Goal: Task Accomplishment & Management: Manage account settings

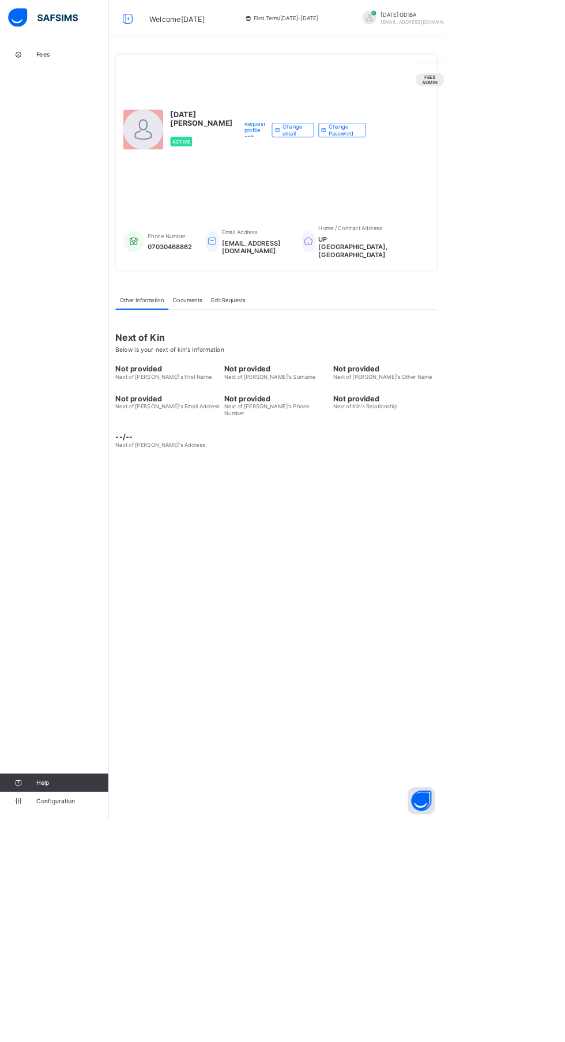
click at [60, 70] on span "Fees" at bounding box center [92, 69] width 92 height 9
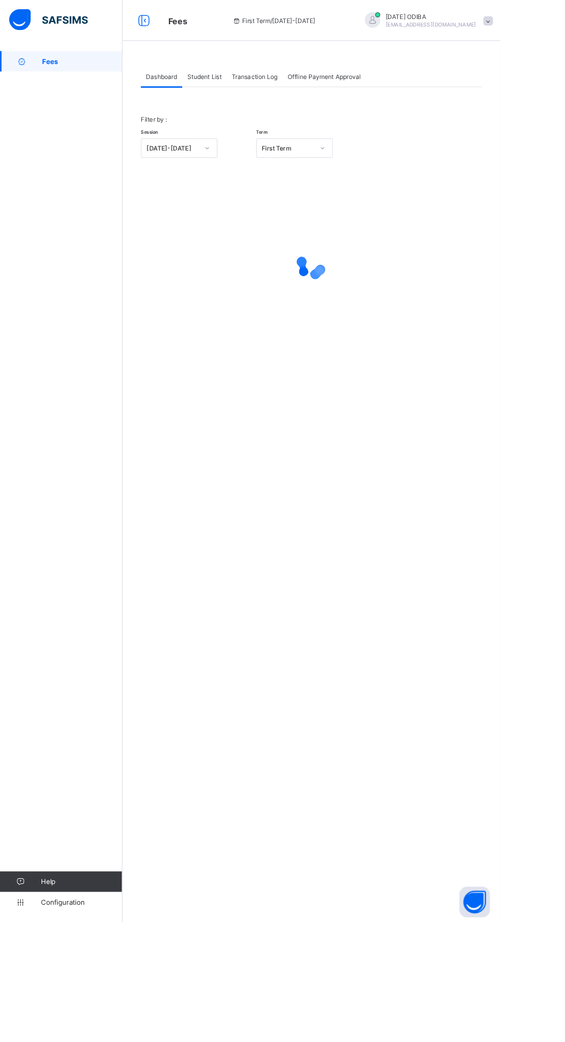
click at [245, 80] on div "Student List" at bounding box center [231, 86] width 50 height 23
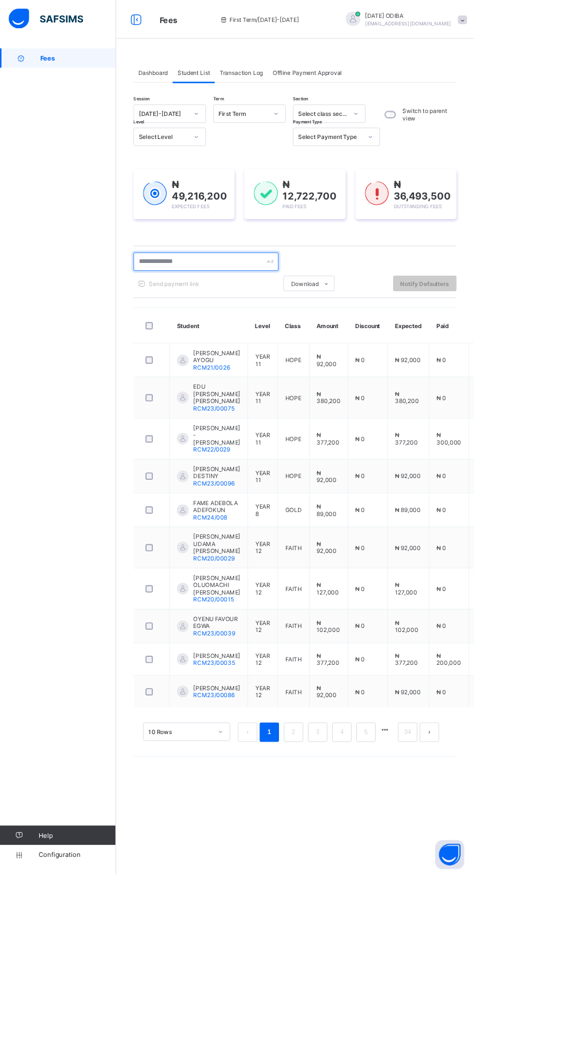
click at [276, 308] on input "text" at bounding box center [245, 312] width 173 height 22
click at [208, 312] on input "text" at bounding box center [245, 312] width 173 height 22
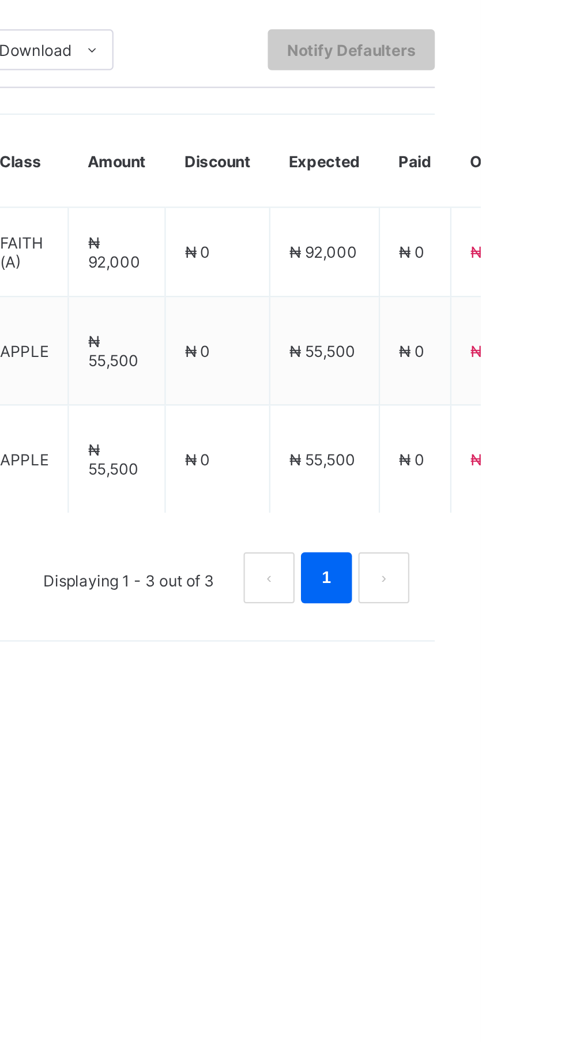
type input "********"
click at [528, 434] on span "₦ 0" at bounding box center [534, 429] width 12 height 9
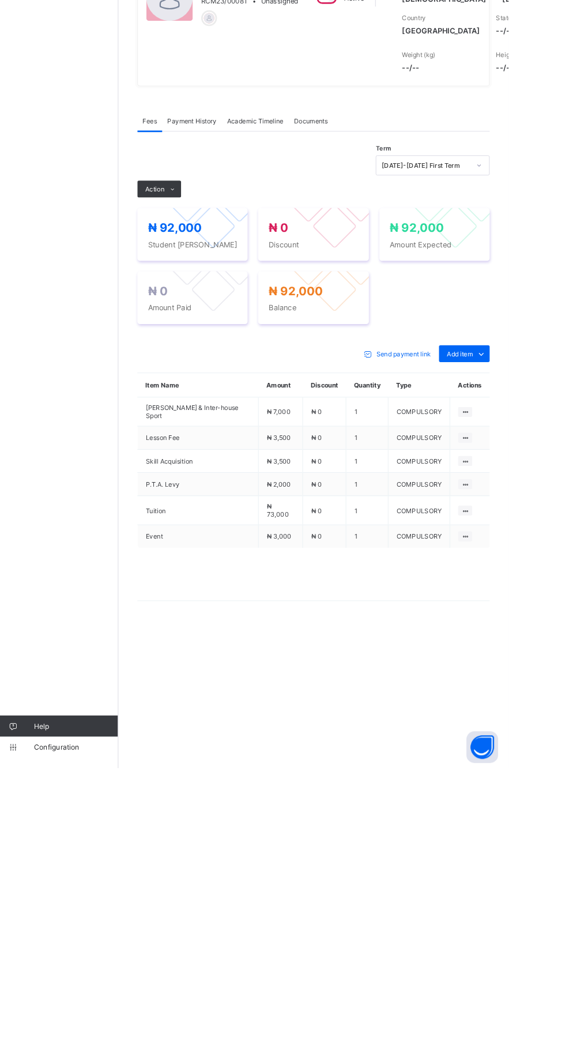
click at [534, 594] on icon at bounding box center [535, 589] width 13 height 12
click at [0, 0] on div "Optional items" at bounding box center [0, 0] width 0 height 0
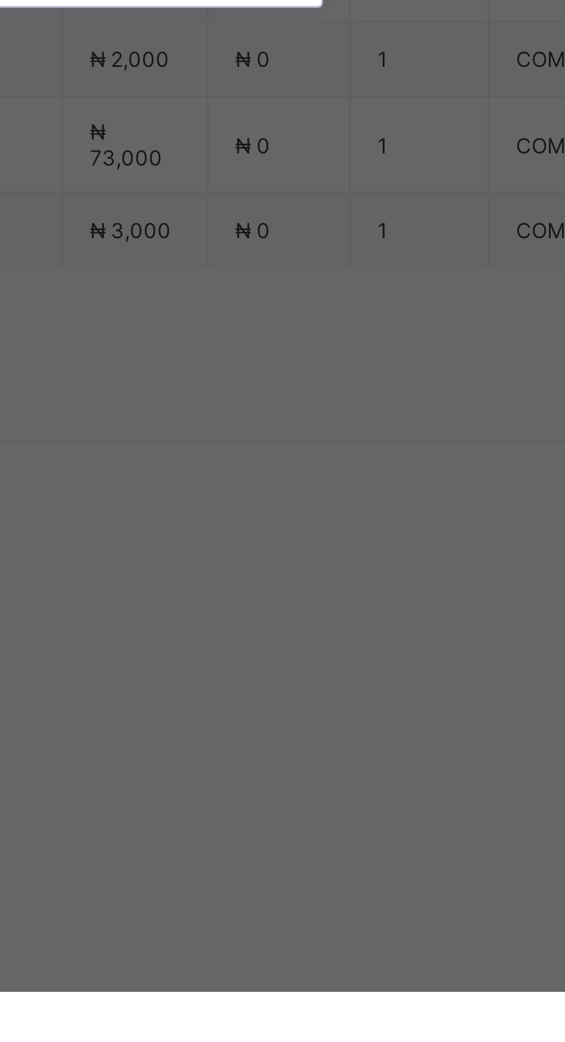
click at [378, 577] on div "Blazer" at bounding box center [282, 568] width 190 height 18
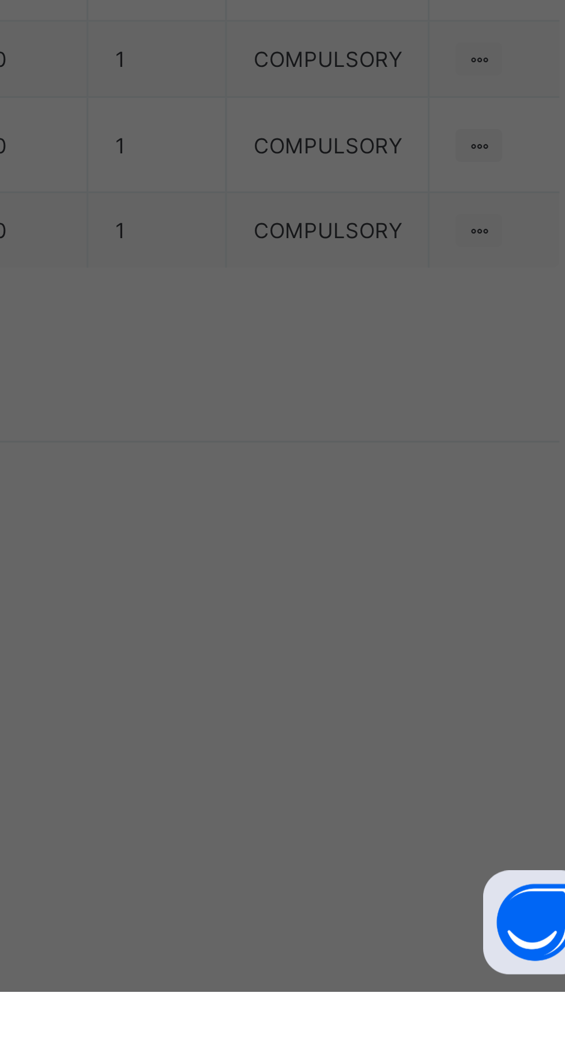
click at [370, 626] on span "Save" at bounding box center [344, 621] width 52 height 9
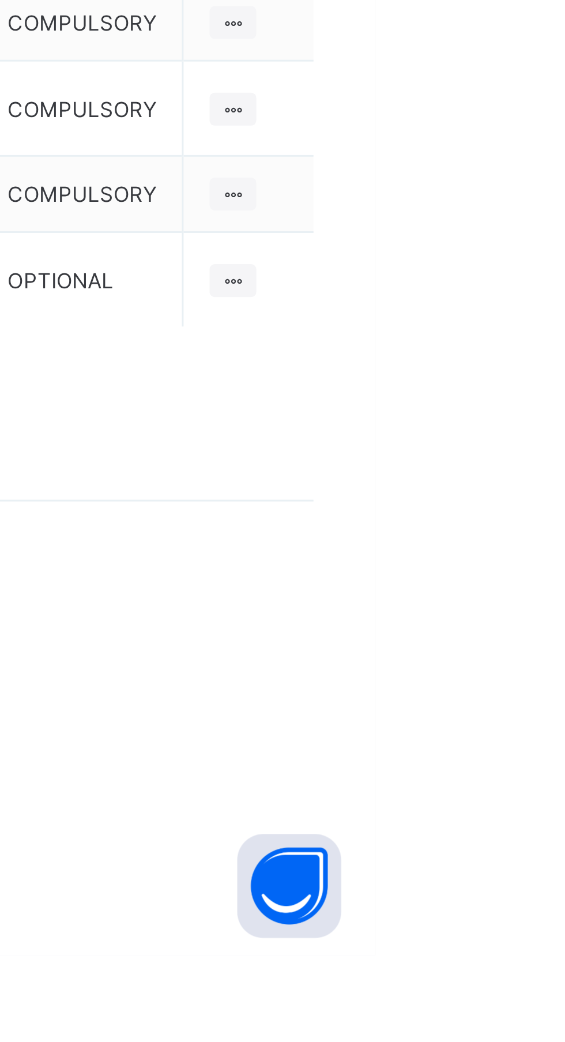
click at [528, 598] on span at bounding box center [535, 588] width 18 height 18
click at [0, 0] on div "Optional items" at bounding box center [0, 0] width 0 height 0
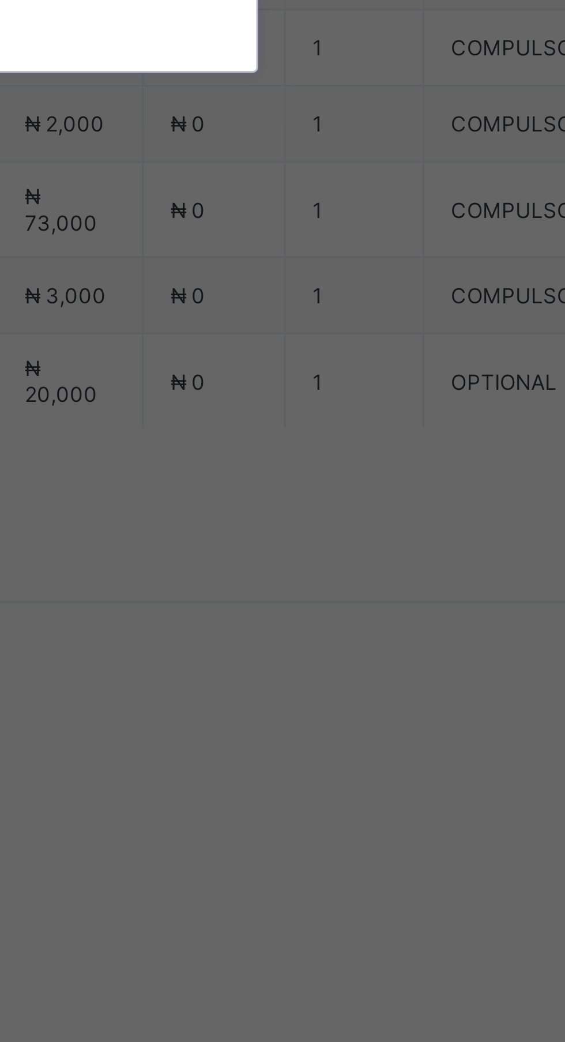
click at [378, 577] on div "Sport Wear" at bounding box center [282, 568] width 190 height 18
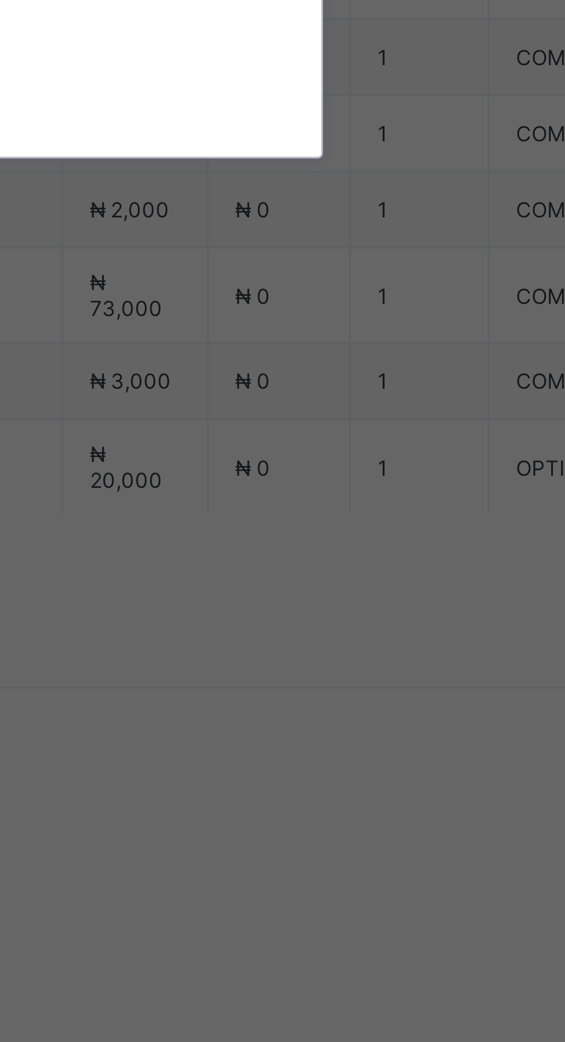
scroll to position [25, 0]
click at [374, 570] on div "House Wear" at bounding box center [282, 561] width 190 height 18
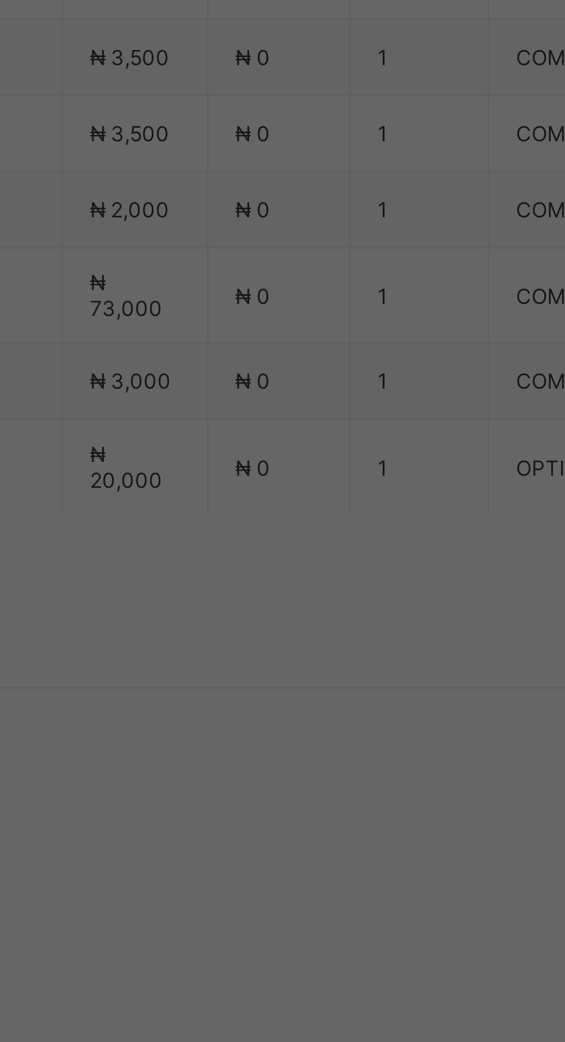
click at [378, 631] on div "Save" at bounding box center [343, 621] width 69 height 18
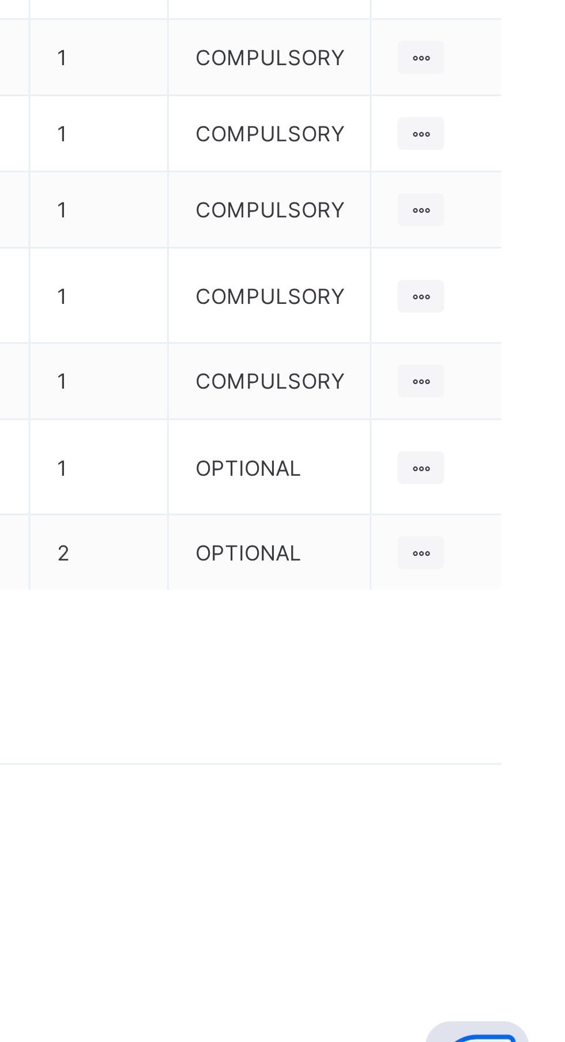
click at [517, 593] on span "Add item" at bounding box center [512, 589] width 28 height 9
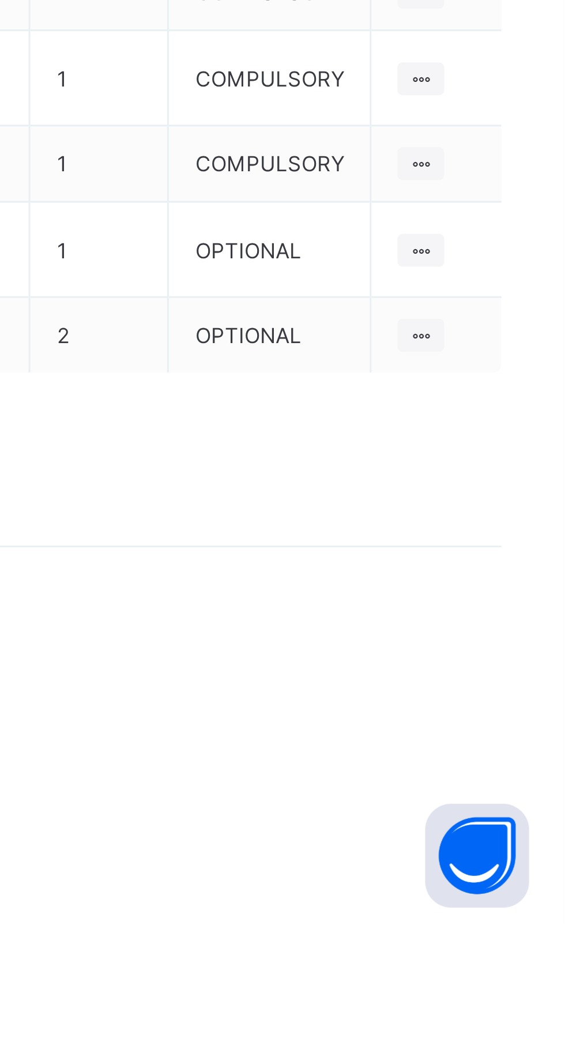
click at [0, 0] on div "Optional items" at bounding box center [0, 0] width 0 height 0
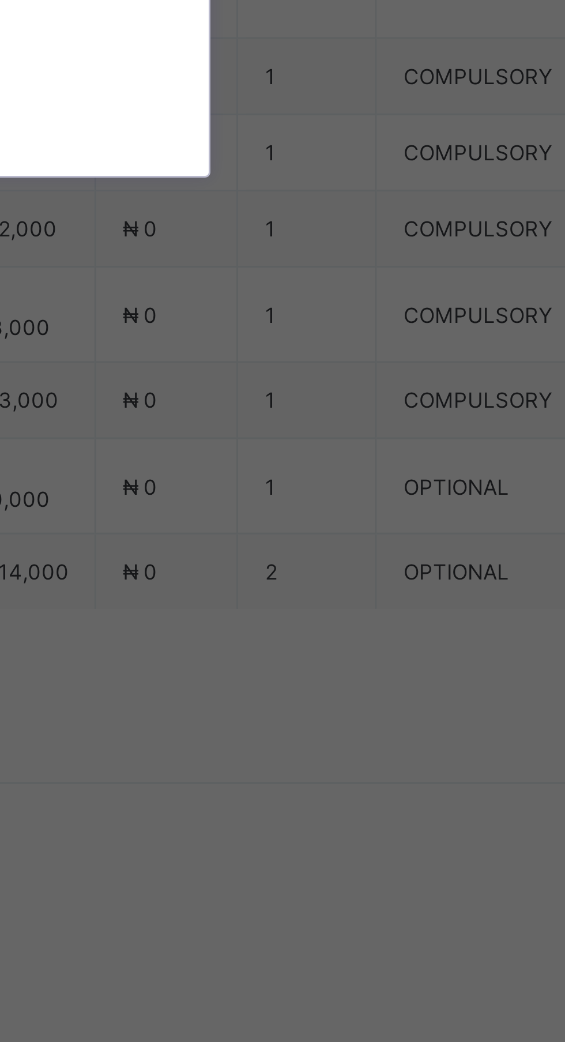
scroll to position [80, 0]
click at [378, 568] on div "Uniform" at bounding box center [282, 560] width 190 height 18
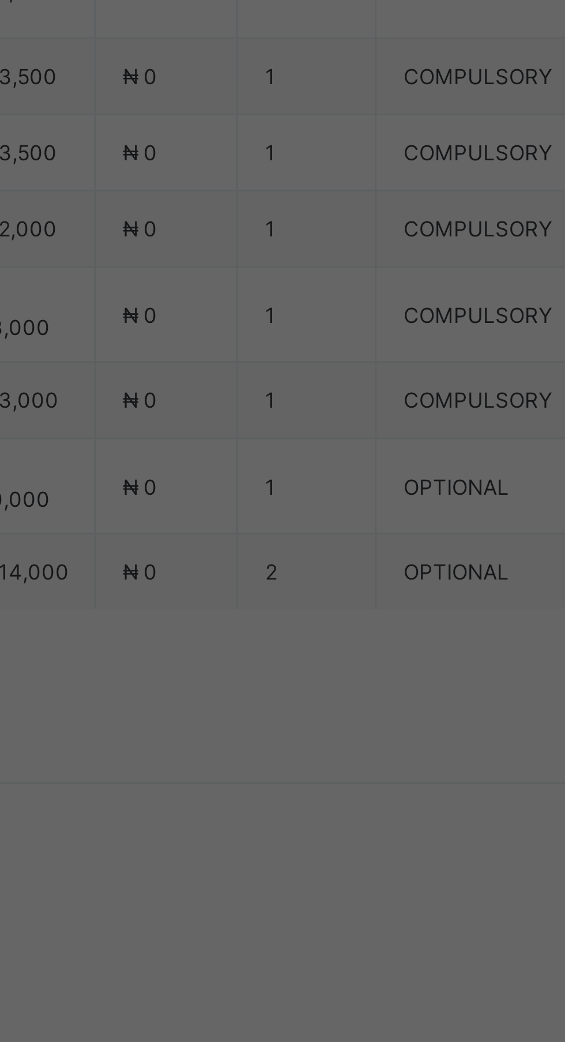
click at [370, 626] on span "Save" at bounding box center [344, 621] width 52 height 9
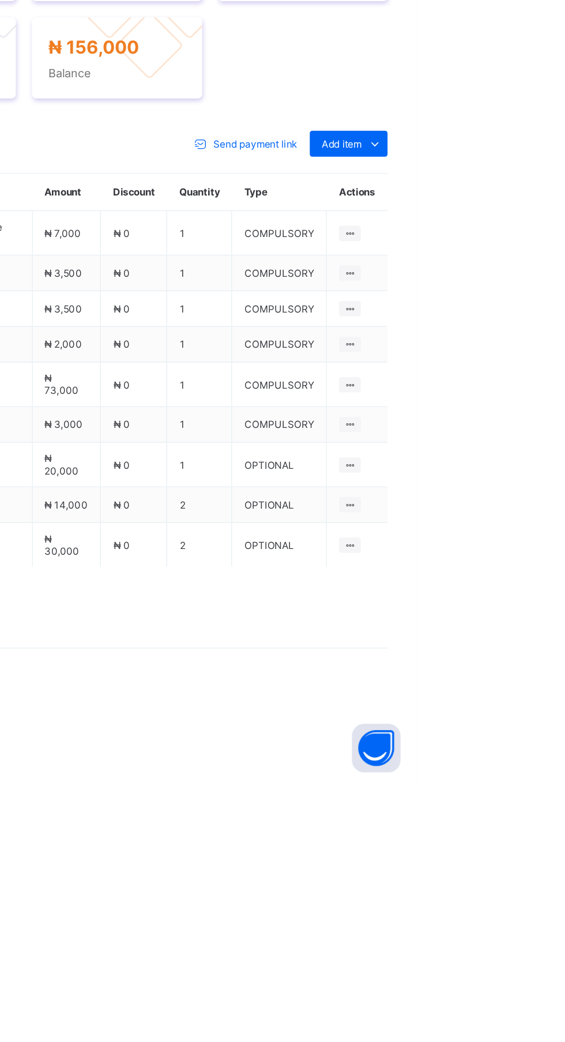
click at [518, 593] on span "Add item" at bounding box center [512, 589] width 28 height 9
click at [0, 0] on div "Optional items" at bounding box center [0, 0] width 0 height 0
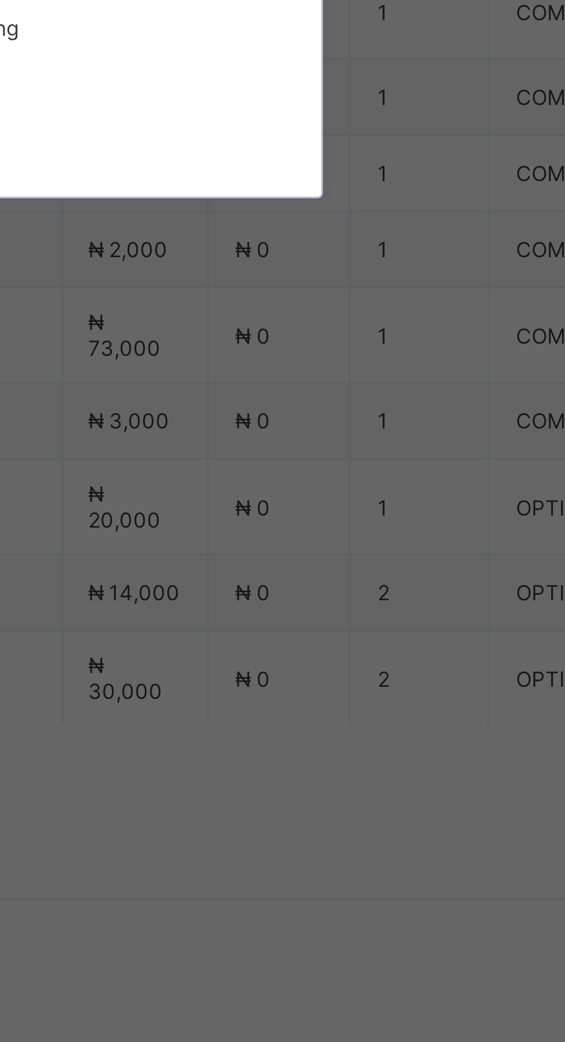
scroll to position [144, 0]
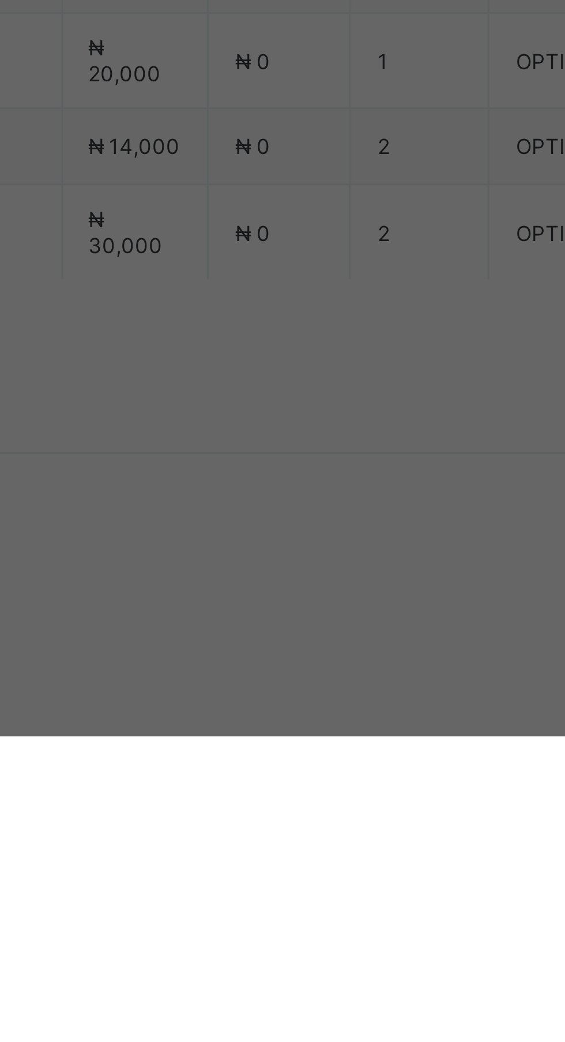
click at [378, 665] on div "Accommodation/ Feeding" at bounding box center [282, 656] width 190 height 18
click at [378, 631] on div "Save" at bounding box center [343, 621] width 69 height 18
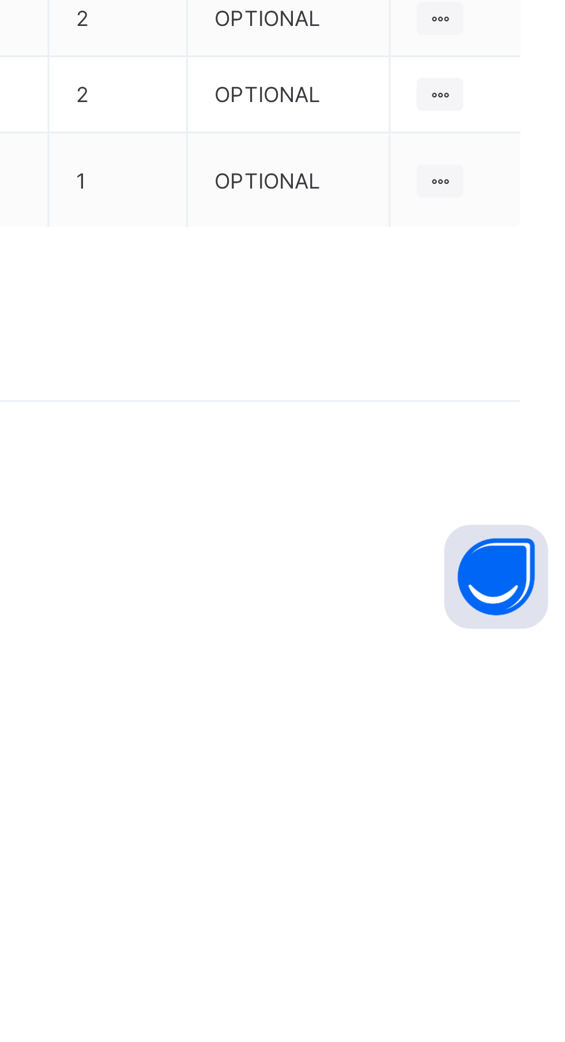
click at [519, 593] on span "Add item" at bounding box center [512, 589] width 28 height 9
click at [0, 0] on div "Optional items" at bounding box center [0, 0] width 0 height 0
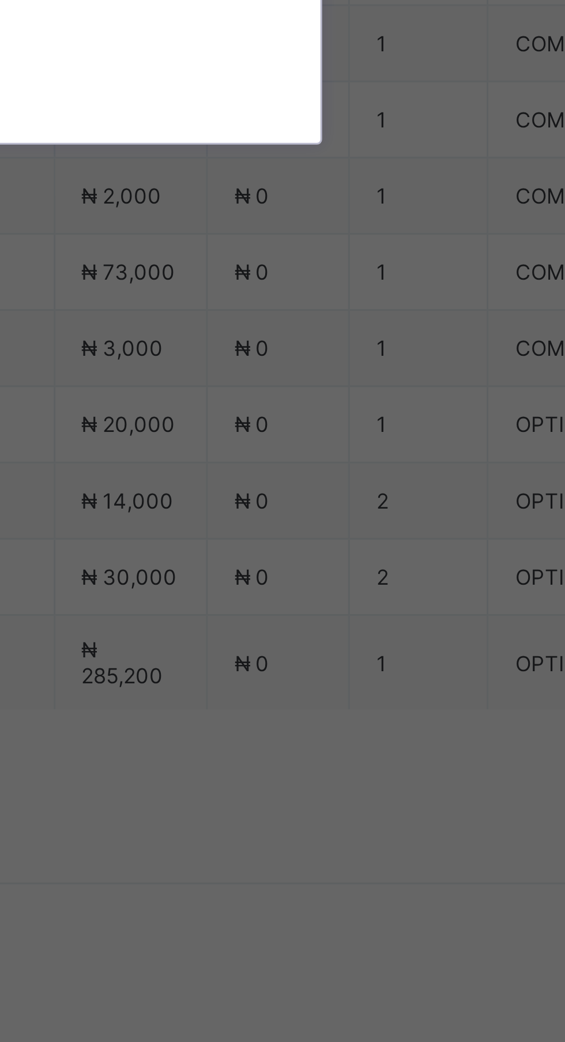
click at [378, 594] on div "[DEMOGRAPHIC_DATA] Wear" at bounding box center [282, 586] width 190 height 18
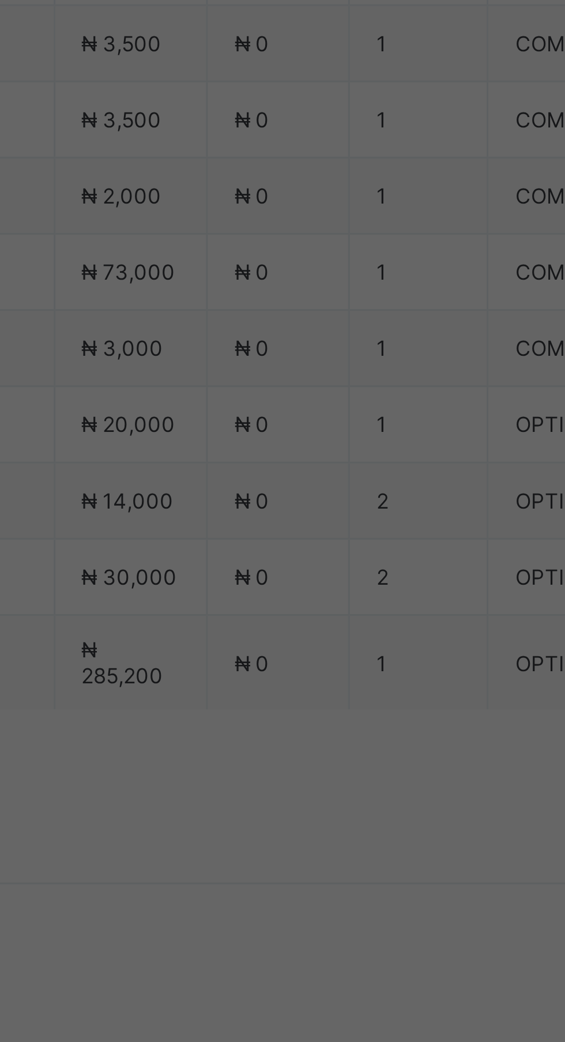
click at [378, 631] on div "Save" at bounding box center [343, 621] width 69 height 18
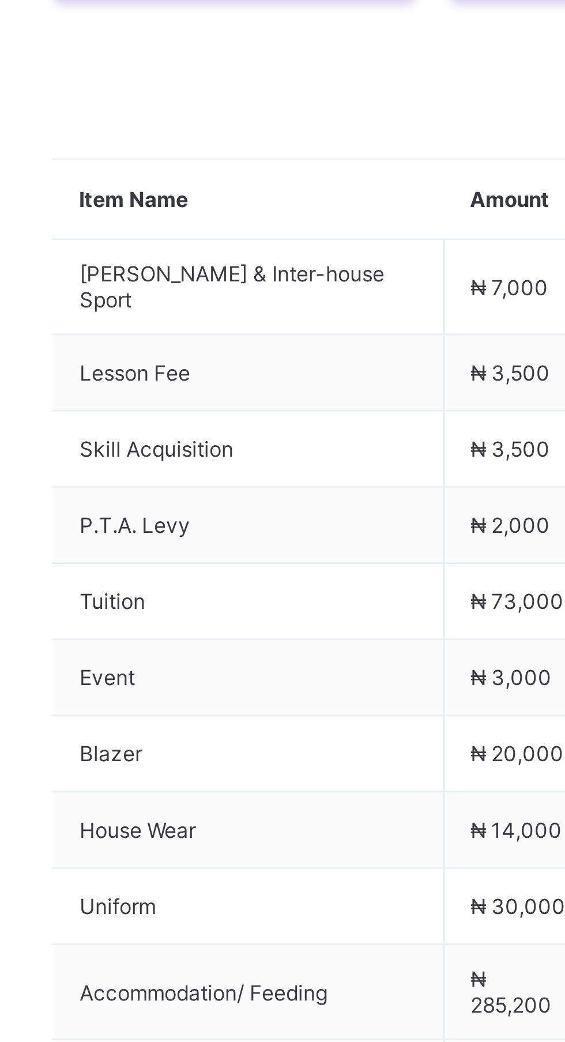
click at [192, 418] on span at bounding box center [198, 409] width 18 height 18
click at [0, 0] on li "Receive Payment" at bounding box center [0, 0] width 0 height 0
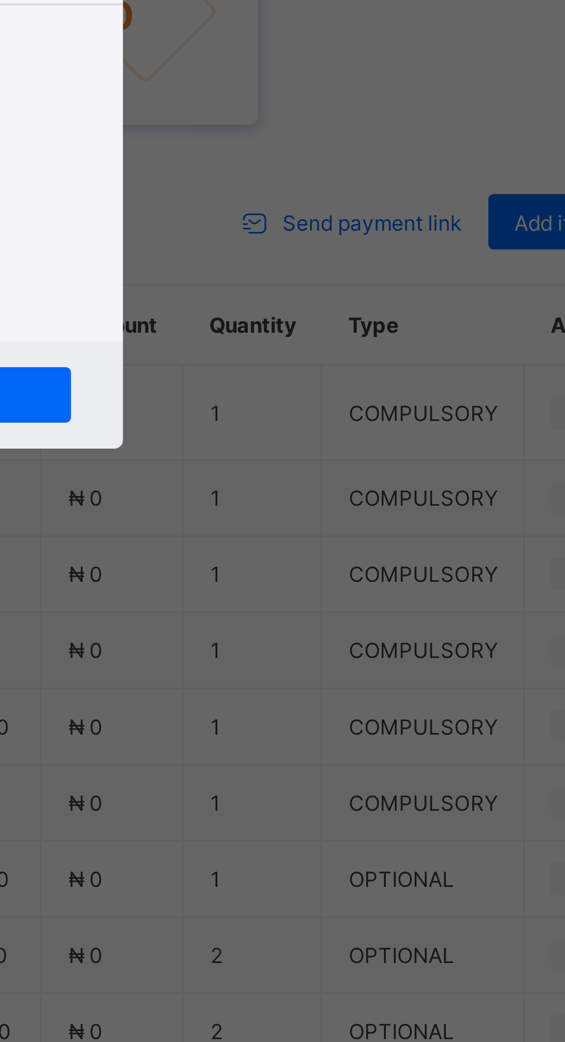
click at [257, 491] on label "POS" at bounding box center [249, 486] width 14 height 9
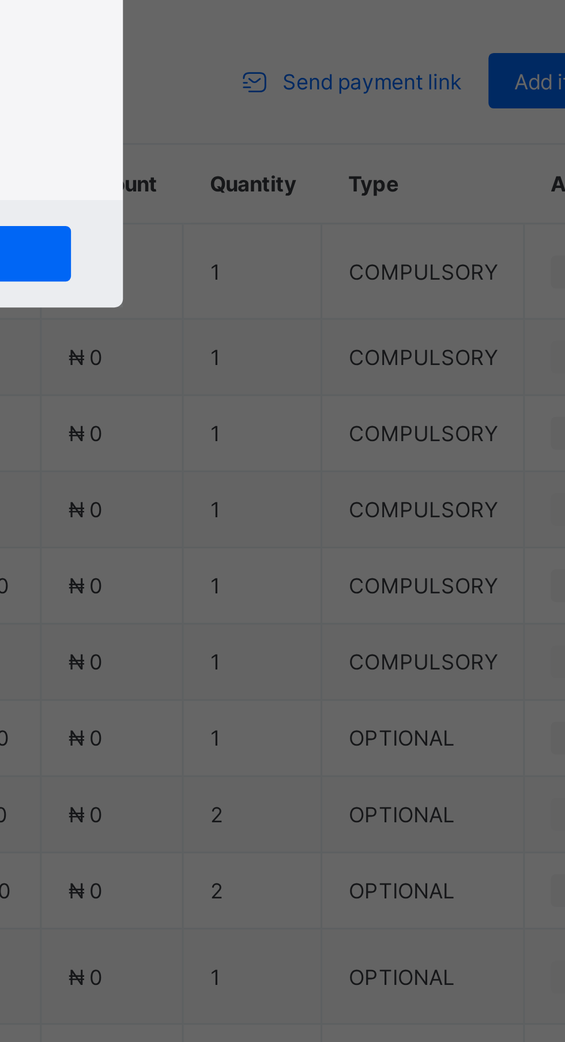
click at [259, 499] on div "POS" at bounding box center [237, 486] width 44 height 24
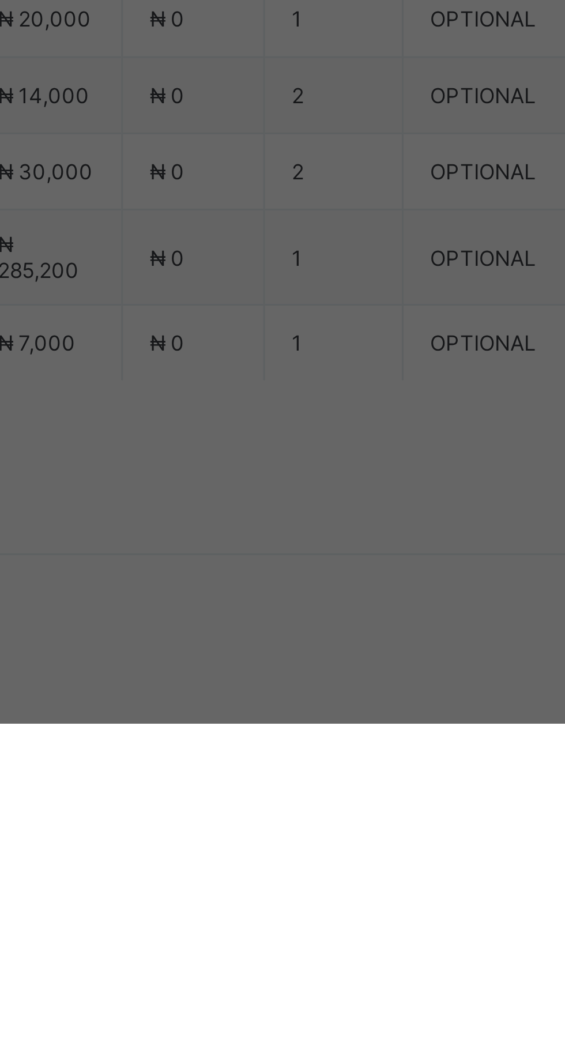
click at [255, 693] on div "Zenith Bank - Royal College Masaka" at bounding box center [236, 667] width 40 height 52
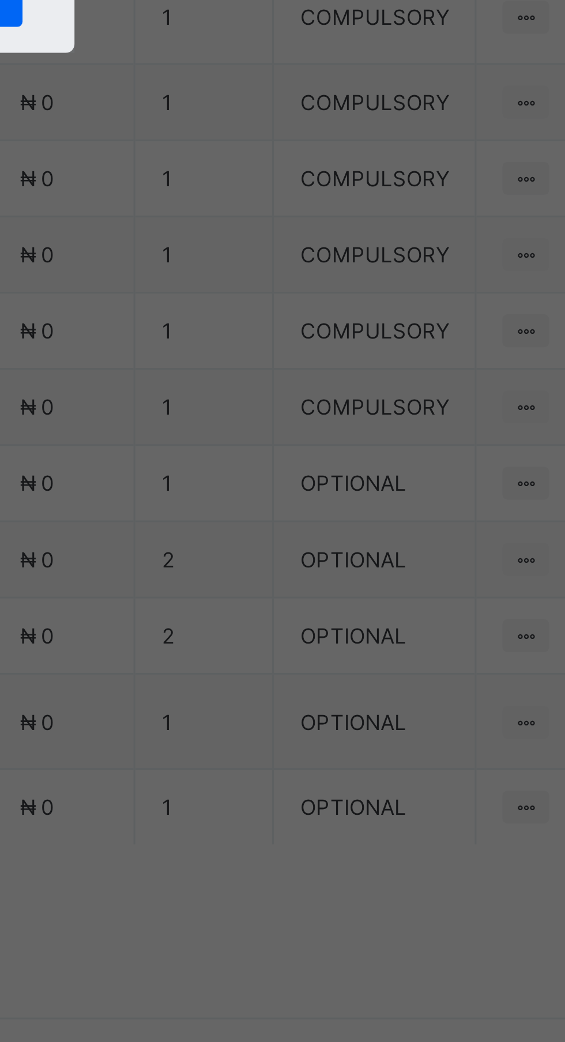
click at [303, 558] on input "text" at bounding box center [282, 546] width 41 height 24
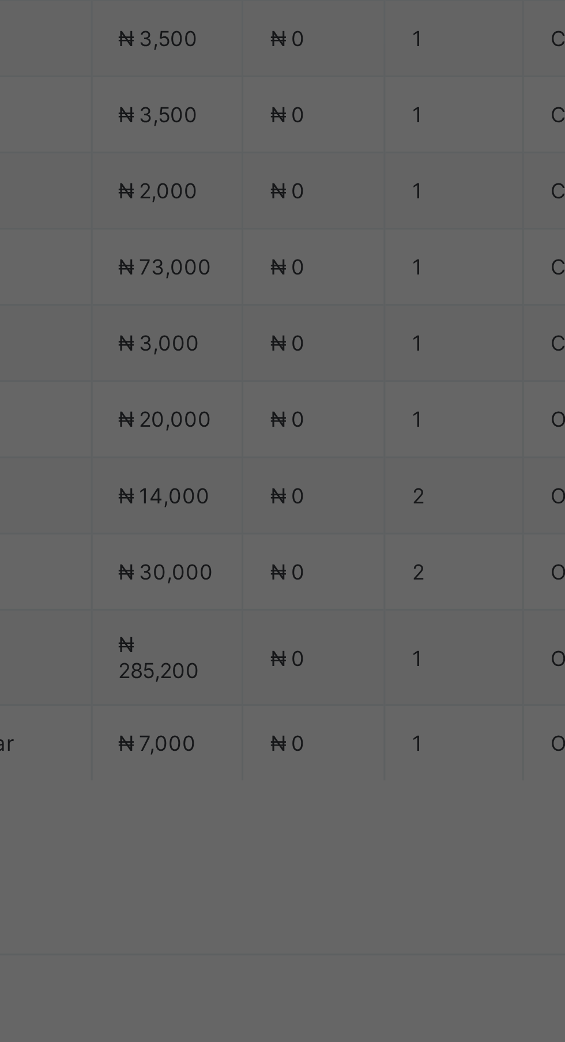
type input "******"
click at [288, 605] on input "date" at bounding box center [251, 593] width 73 height 24
type input "**********"
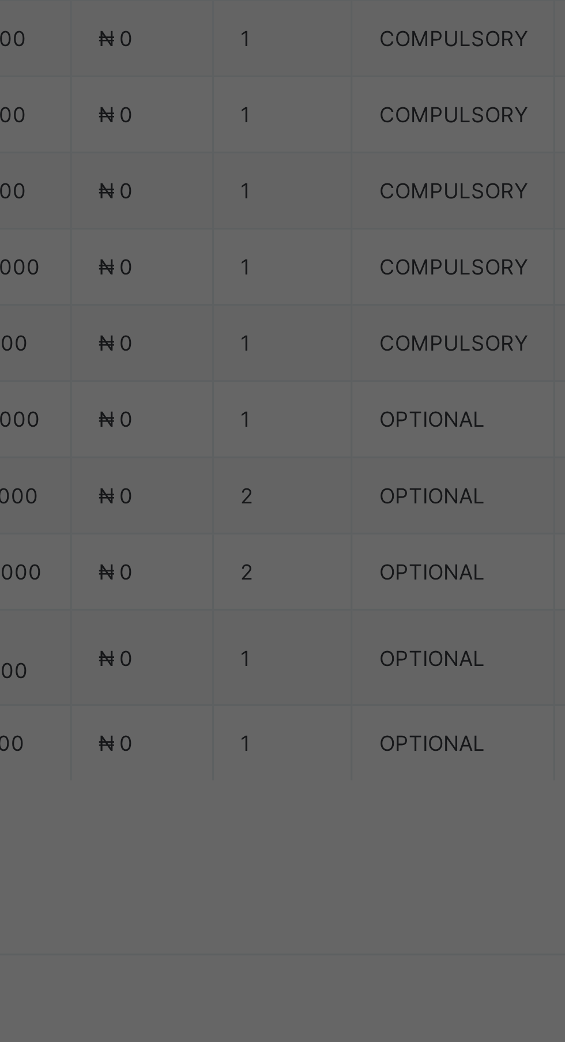
click at [319, 611] on input "currency" at bounding box center [306, 599] width 25 height 24
type input "**********"
click at [266, 650] on span "Cancel" at bounding box center [254, 646] width 23 height 9
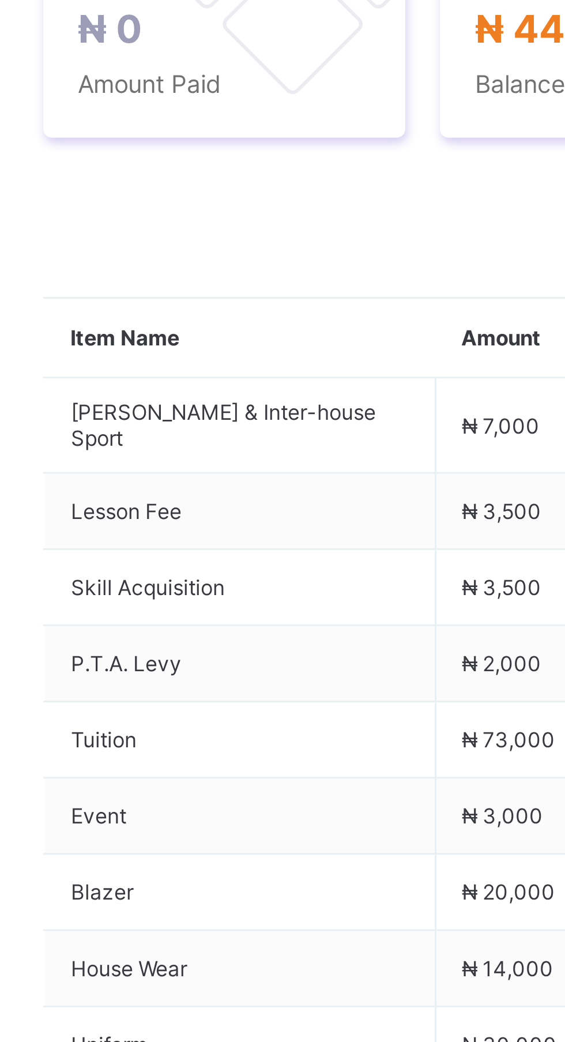
click at [0, 0] on ul "Receive Payment Manage Discount Send Email Reminder" at bounding box center [0, 0] width 0 height 0
click at [0, 0] on li "Receive Payment" at bounding box center [0, 0] width 0 height 0
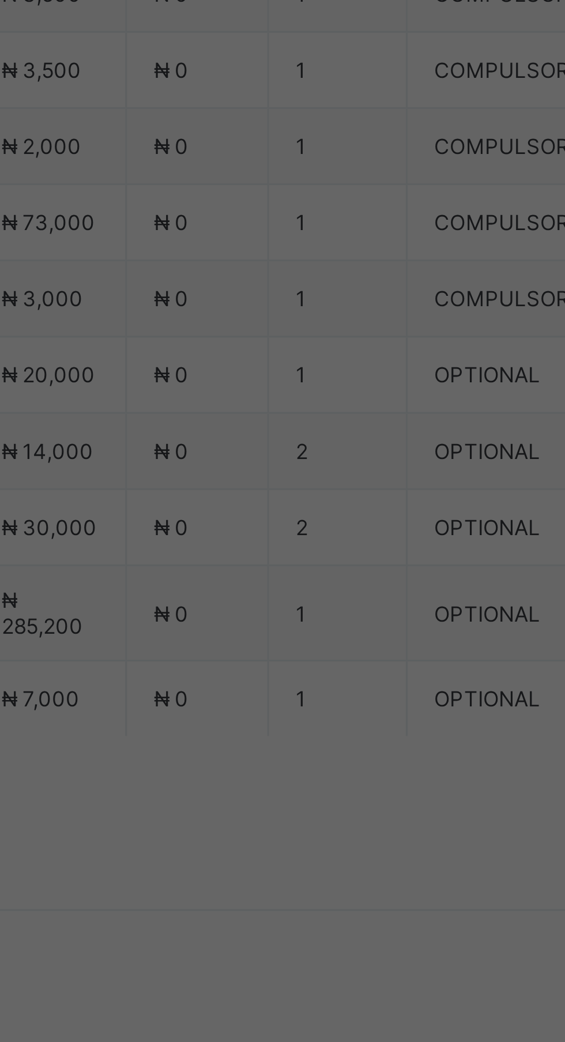
scroll to position [171, 0]
click at [255, 574] on div "Zenith Bank - Royal College Masaka" at bounding box center [236, 548] width 40 height 52
click at [303, 558] on input "text" at bounding box center [282, 546] width 41 height 24
type input "******"
click at [288, 605] on input "date" at bounding box center [251, 593] width 73 height 24
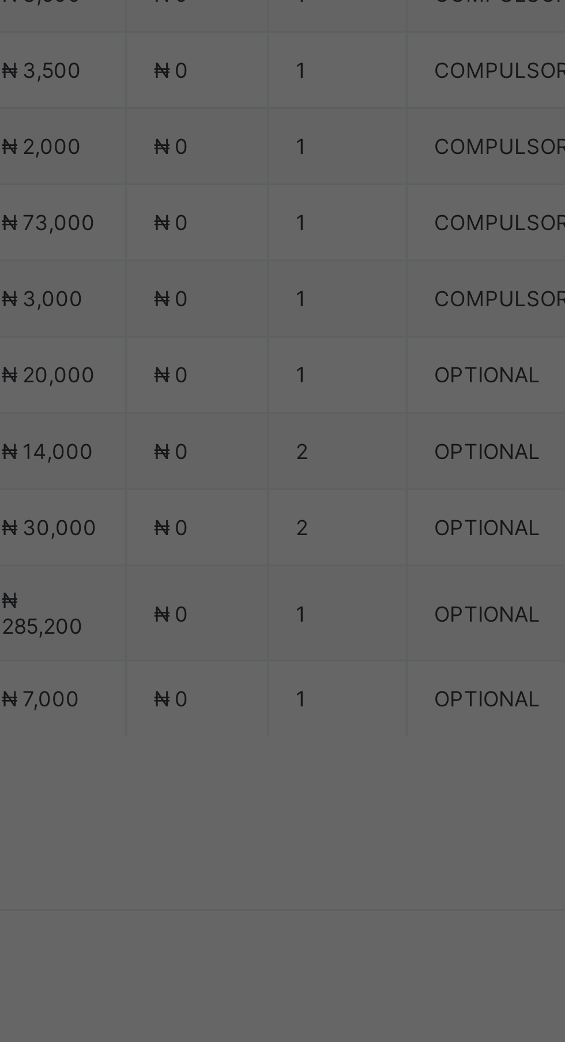
type input "**********"
click at [321, 611] on input "currency" at bounding box center [307, 599] width 27 height 24
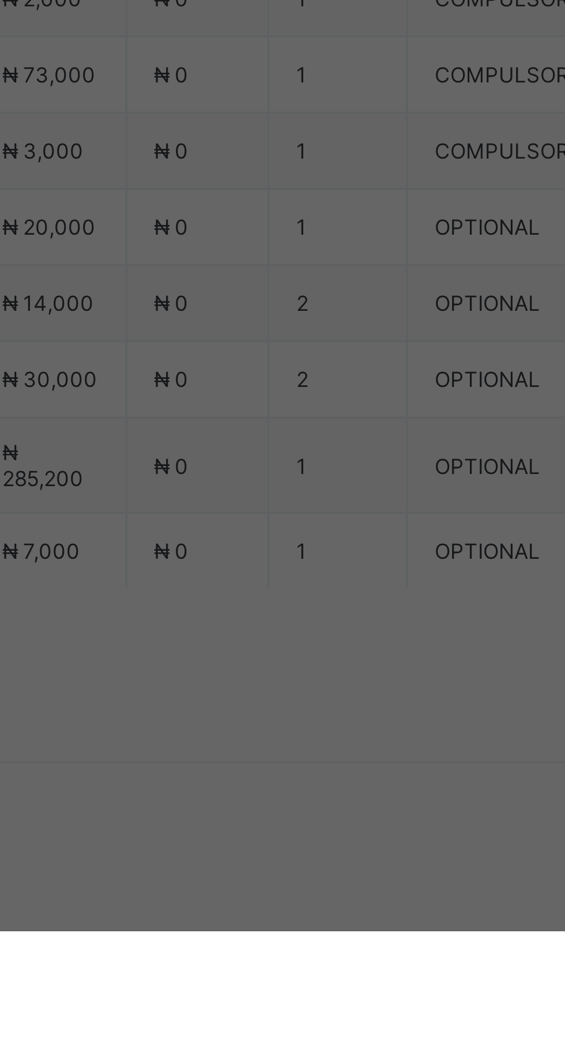
type input "*********"
click at [341, 650] on span "Save" at bounding box center [315, 646] width 52 height 9
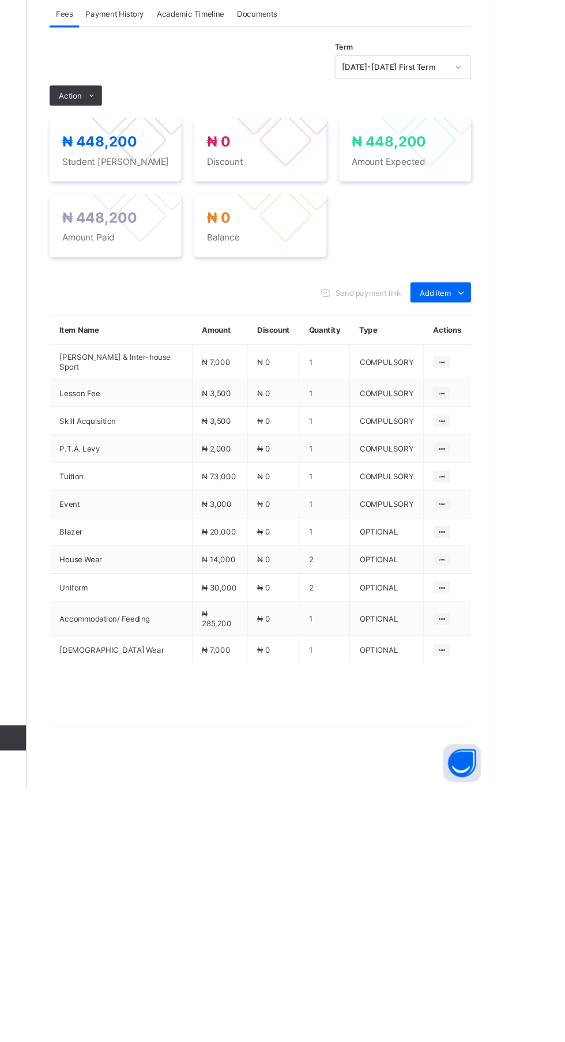
click at [229, 338] on span "Payment History" at bounding box center [219, 334] width 54 height 9
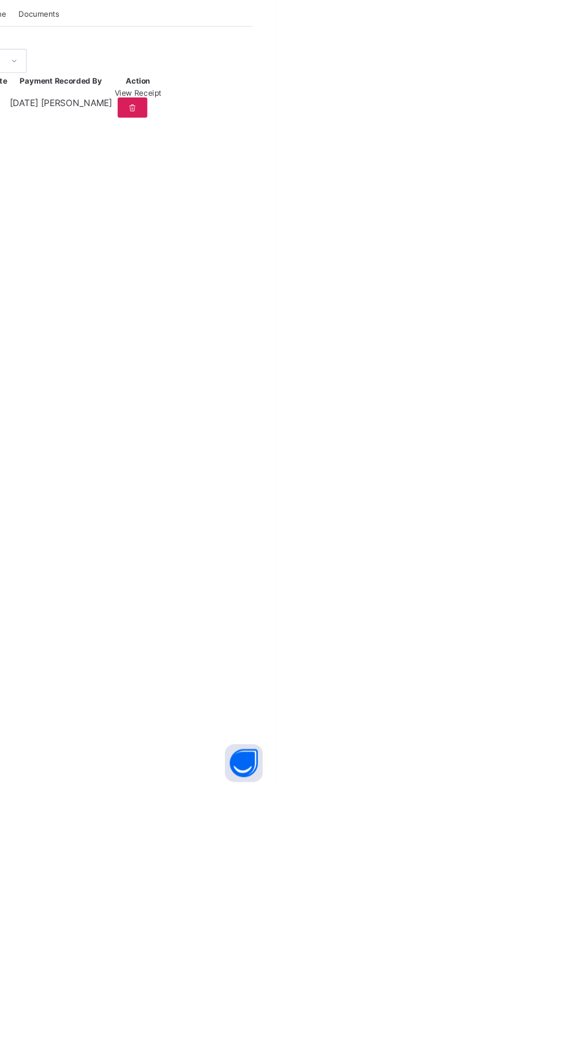
click at [461, 410] on span "View Receipt" at bounding box center [439, 406] width 43 height 9
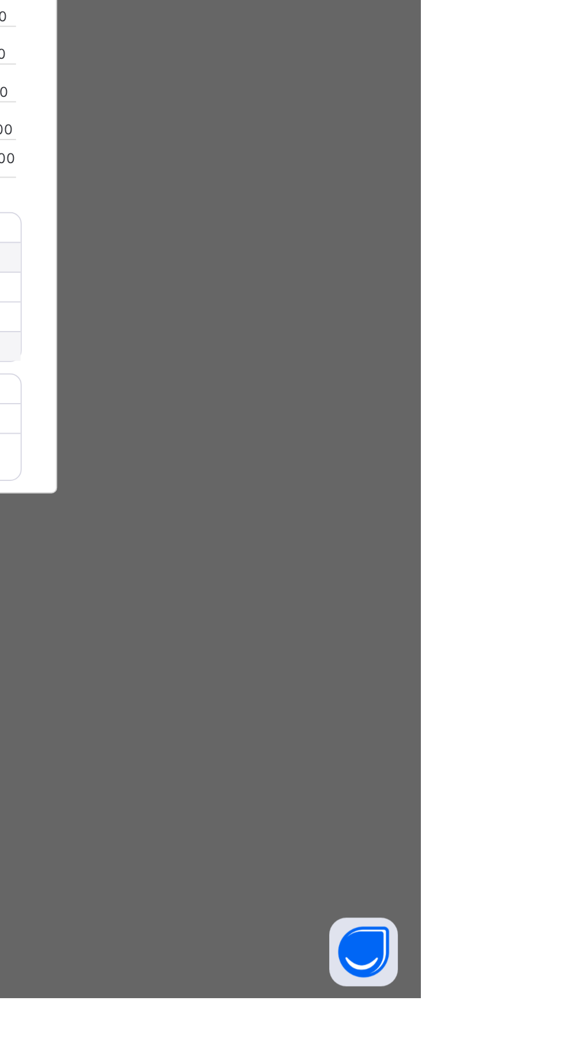
click at [348, 371] on span "Download receipt" at bounding box center [319, 367] width 57 height 9
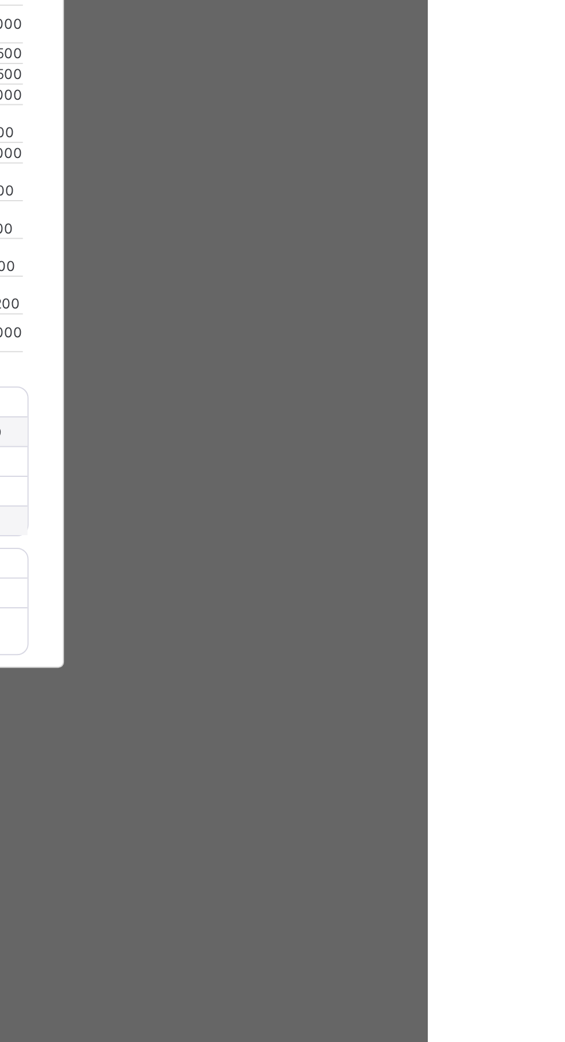
click at [370, 286] on div "×" at bounding box center [364, 276] width 11 height 20
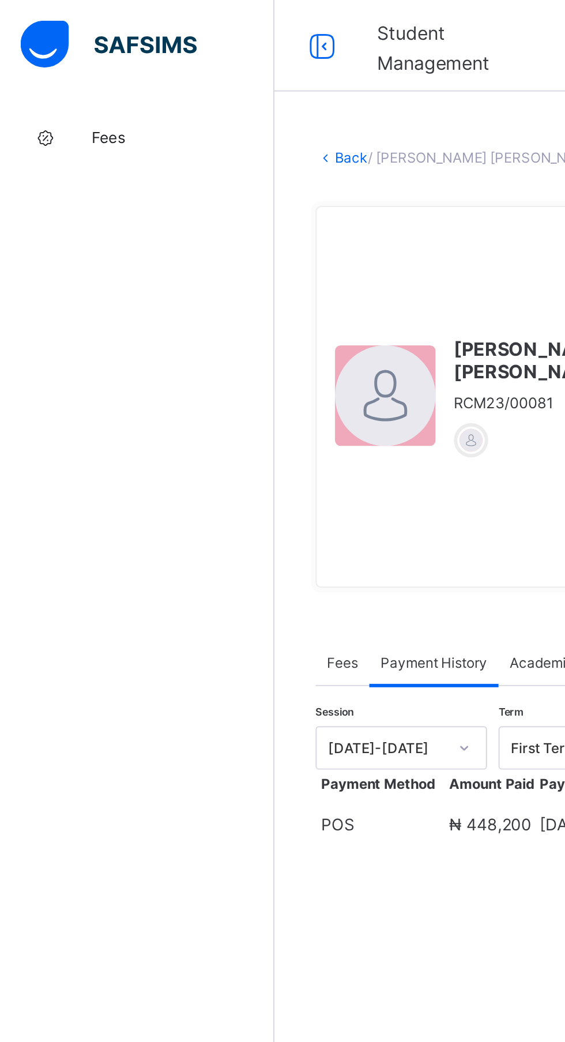
click at [60, 73] on span "Fees" at bounding box center [92, 69] width 92 height 9
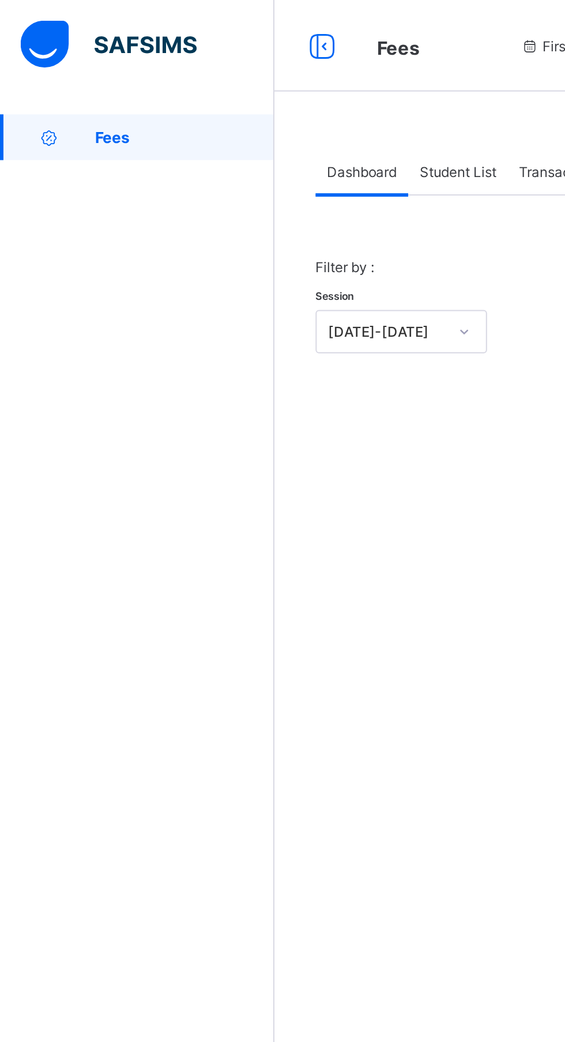
click at [239, 80] on div "Student List" at bounding box center [231, 86] width 50 height 23
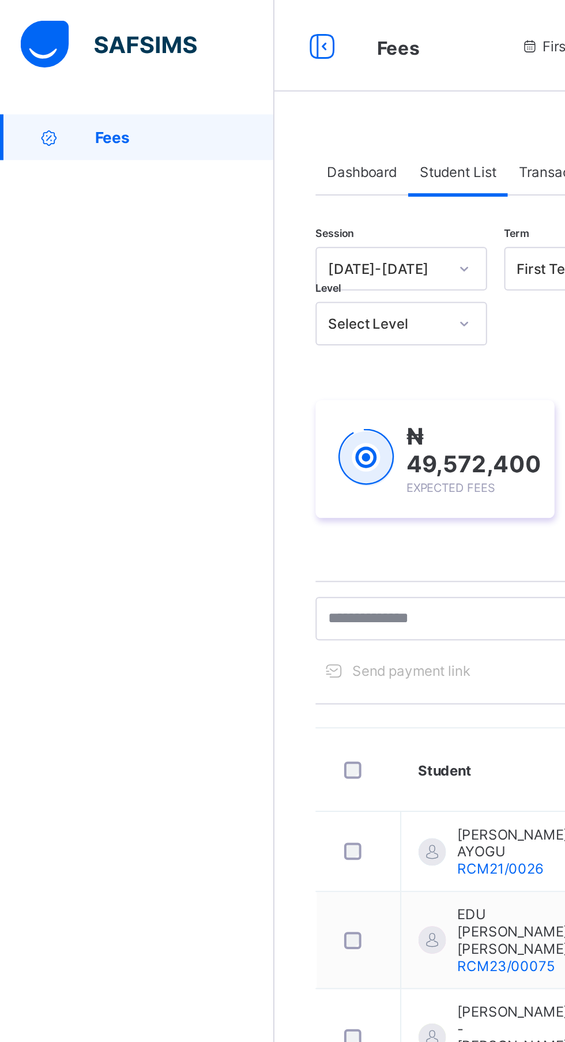
click at [147, 308] on div "Dashboard Student List Transaction Log Offline Payment Approval Student List Mo…" at bounding box center [351, 486] width 427 height 856
click at [90, 312] on div "Fees Help Configuration" at bounding box center [69, 544] width 138 height 996
click at [130, 316] on div "Fees Help Configuration" at bounding box center [69, 544] width 138 height 996
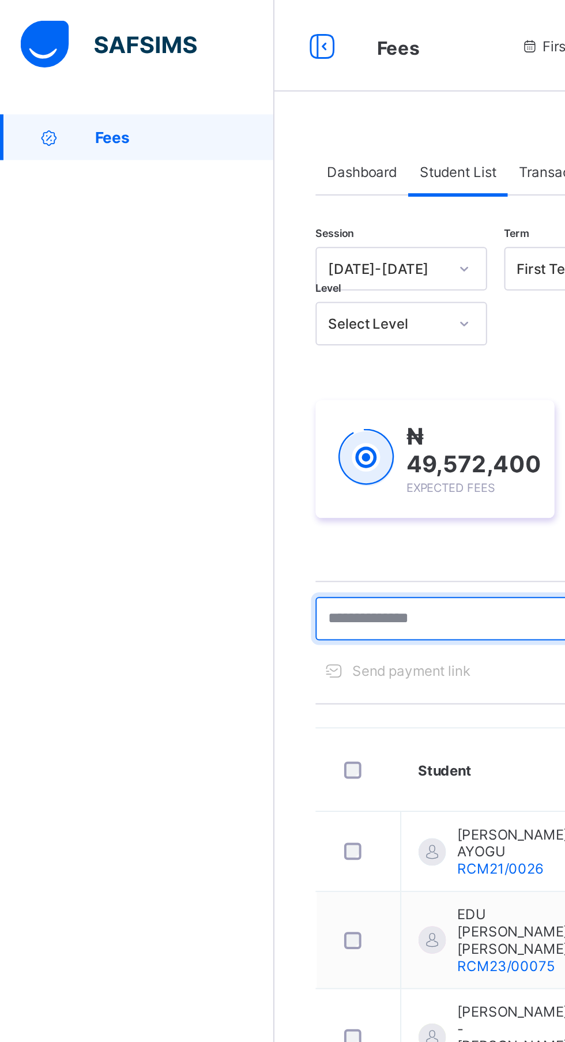
click at [245, 310] on input "text" at bounding box center [245, 312] width 173 height 22
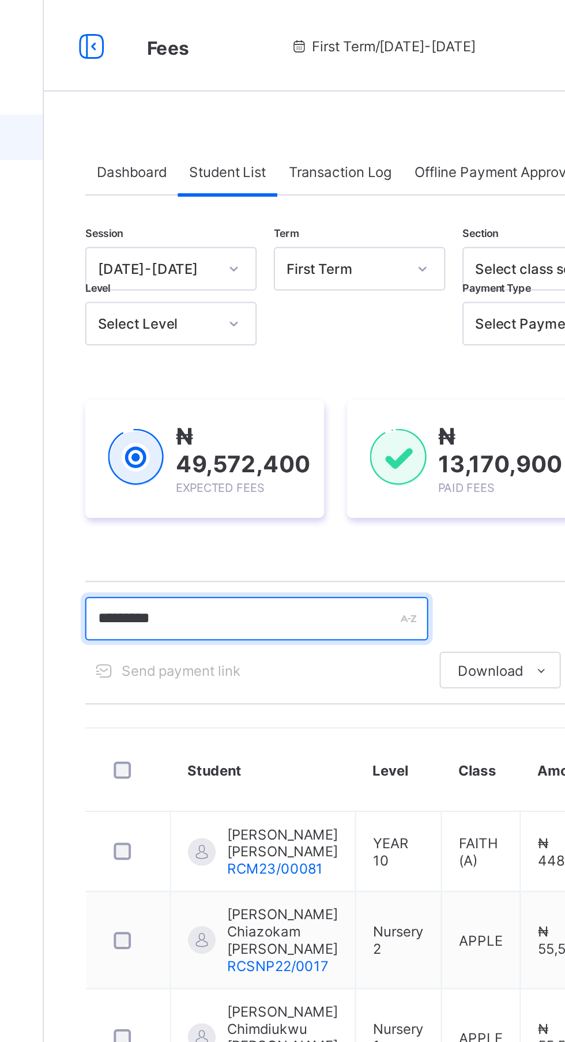
click at [256, 313] on input "********" at bounding box center [245, 312] width 173 height 22
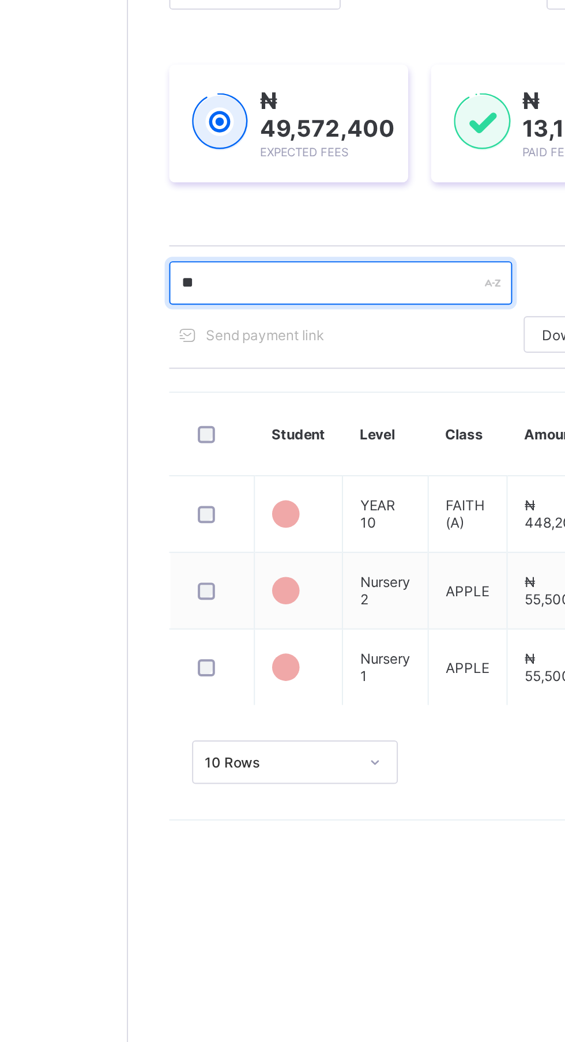
type input "*"
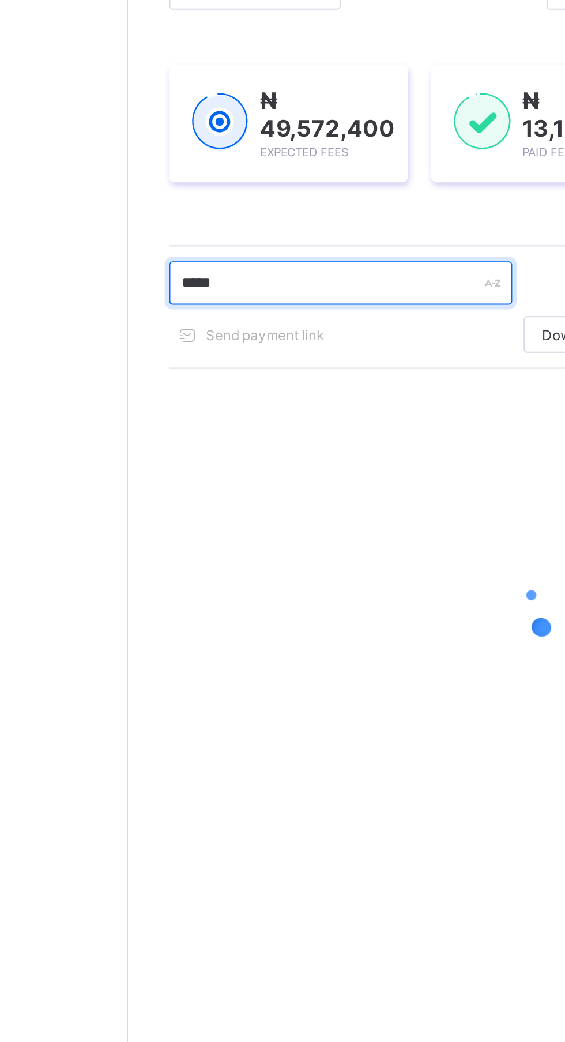
type input "********"
click at [316, 311] on input "********" at bounding box center [245, 312] width 173 height 22
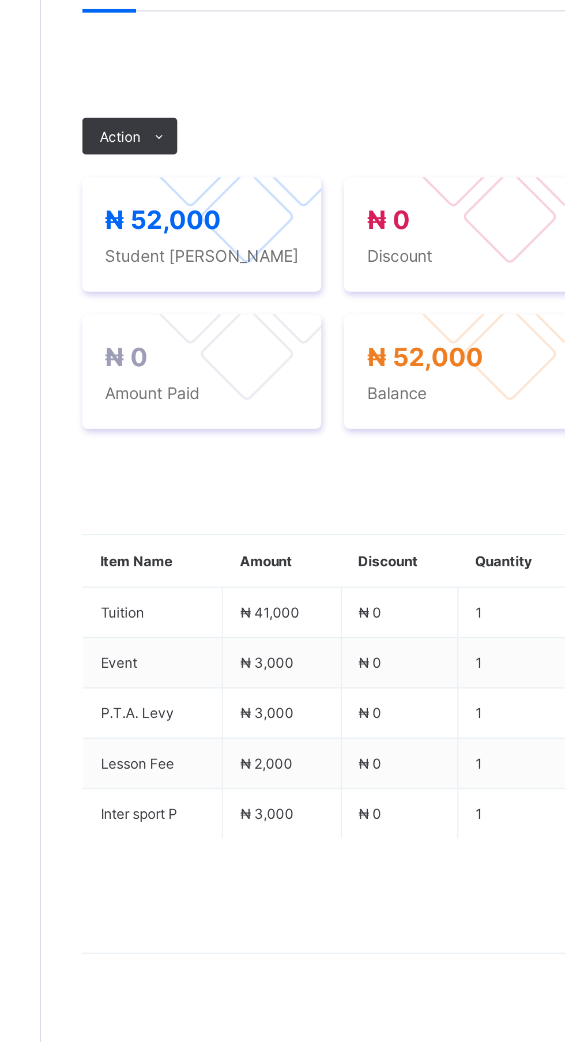
click at [198, 421] on icon at bounding box center [198, 417] width 9 height 7
click at [0, 0] on li "Receive Payment" at bounding box center [0, 0] width 0 height 0
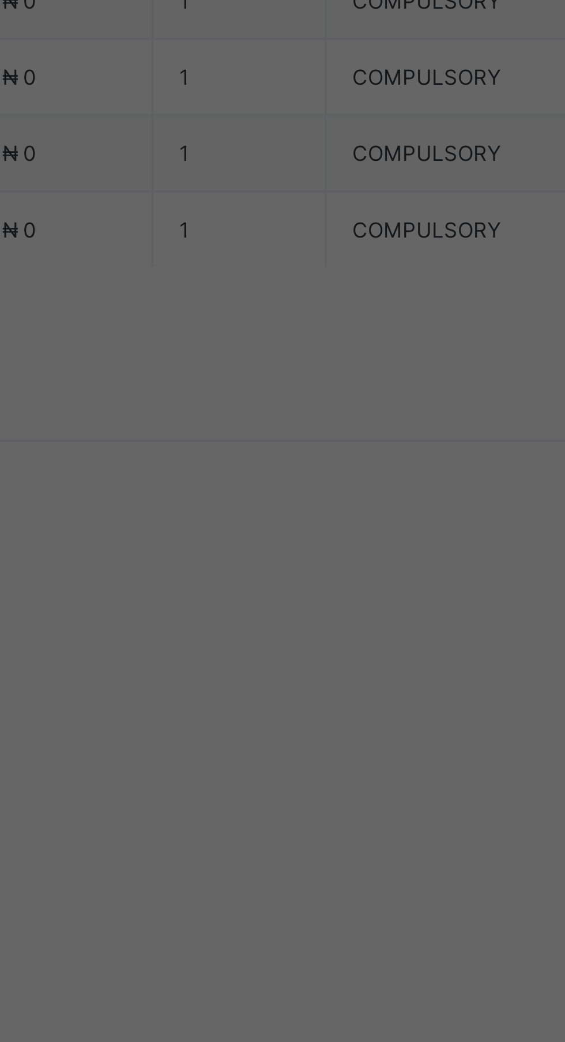
scroll to position [306, 0]
click at [255, 553] on div "Polaris Bank - Royal College (Nur-Pry)" at bounding box center [236, 522] width 40 height 61
click at [303, 558] on div at bounding box center [282, 546] width 41 height 24
type input "*****"
click at [288, 605] on input "date" at bounding box center [251, 593] width 73 height 24
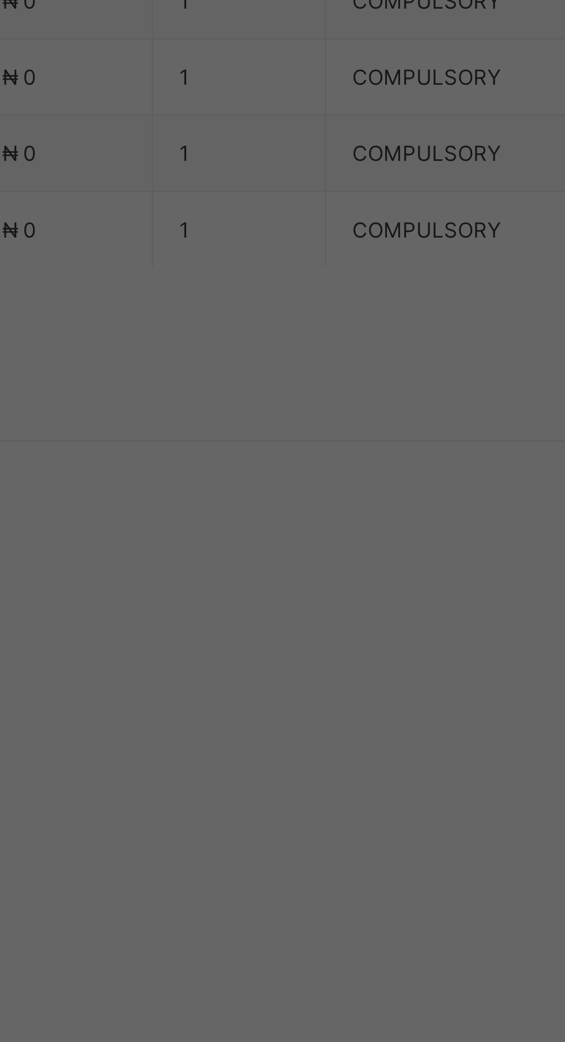
type input "**********"
click at [319, 611] on input "currency" at bounding box center [306, 599] width 25 height 24
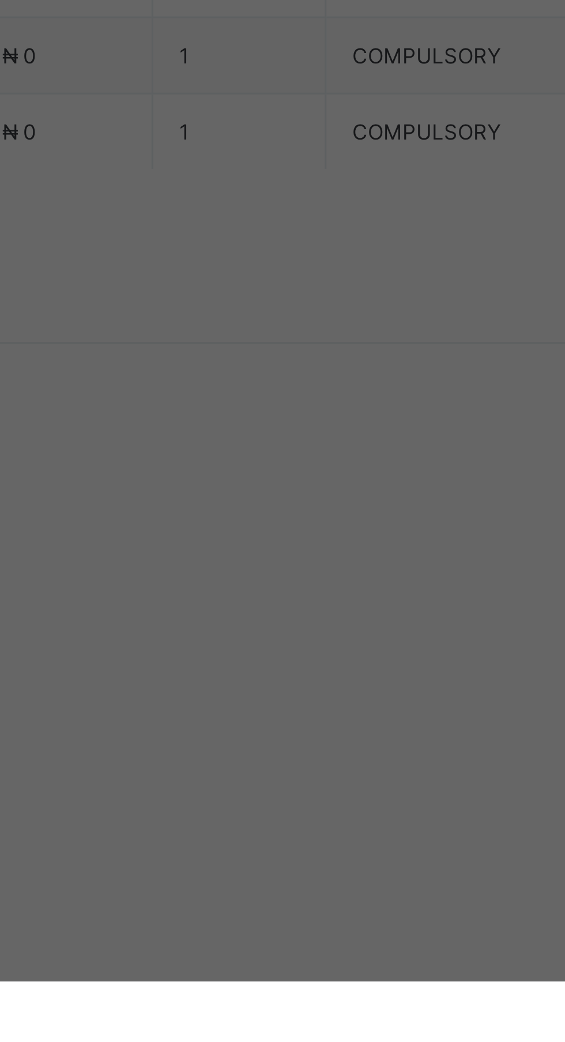
type input "********"
click at [341, 650] on span "Save" at bounding box center [315, 646] width 52 height 9
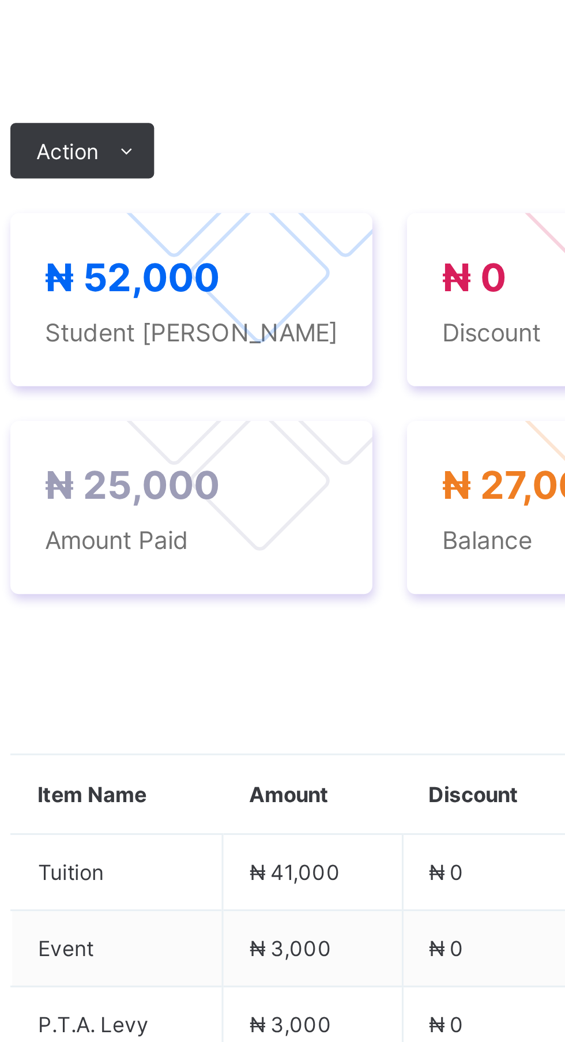
click at [234, 354] on div "Payment History" at bounding box center [218, 342] width 65 height 23
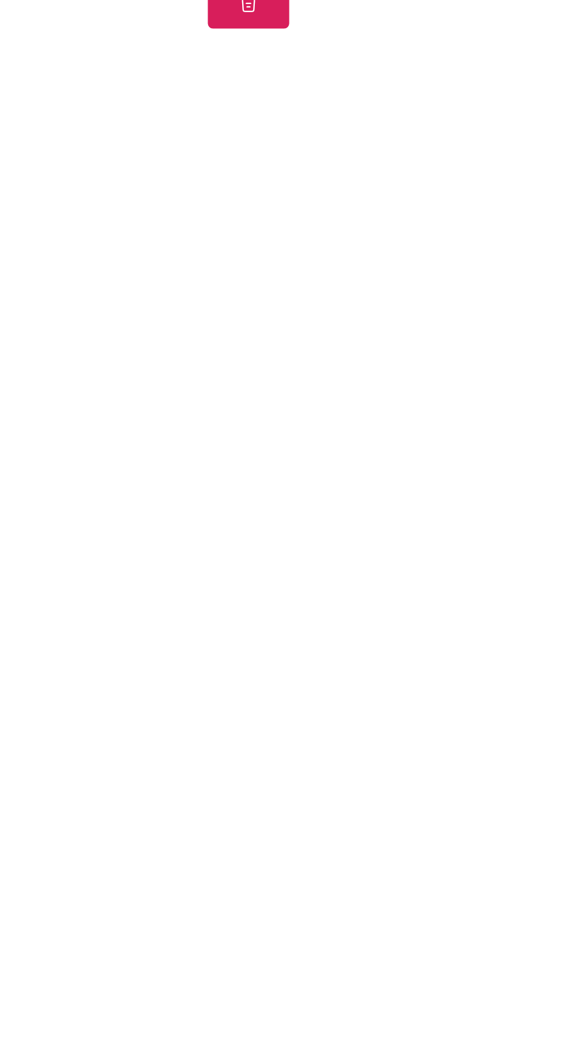
click at [462, 419] on span "View Receipt" at bounding box center [440, 414] width 43 height 9
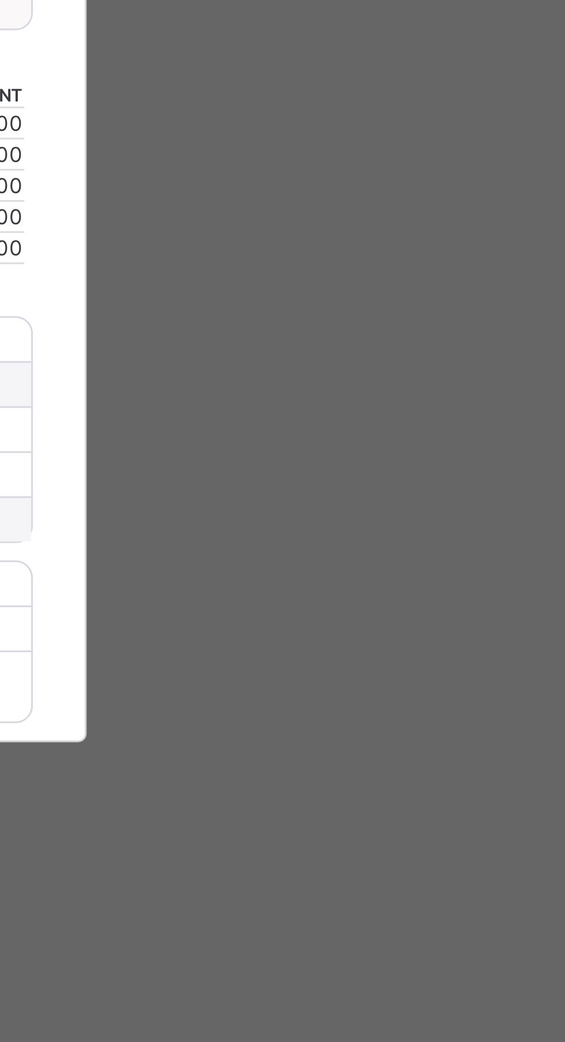
click at [348, 436] on span "Download receipt" at bounding box center [319, 431] width 57 height 9
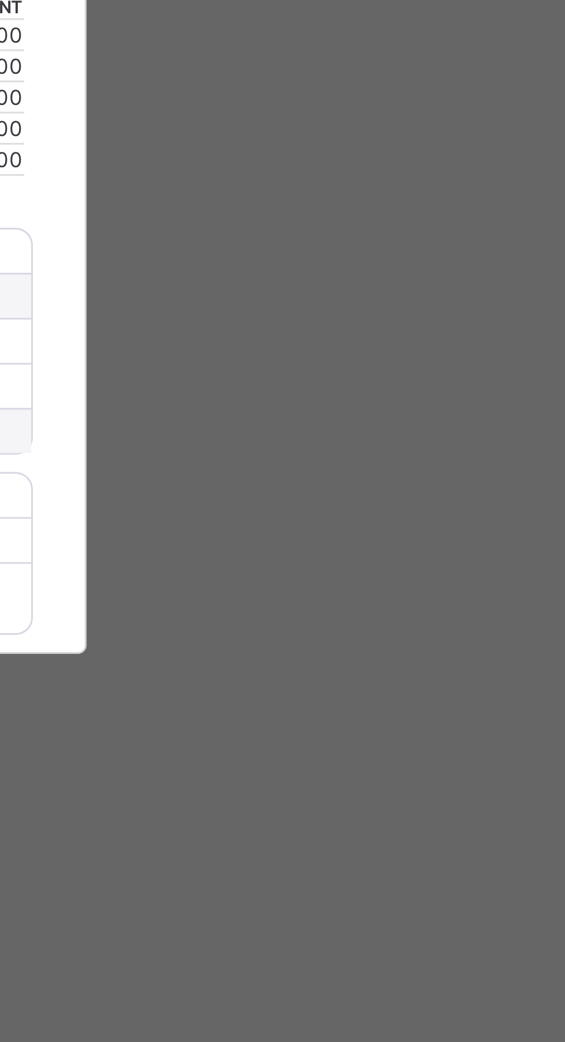
click at [370, 351] on div "×" at bounding box center [364, 341] width 11 height 20
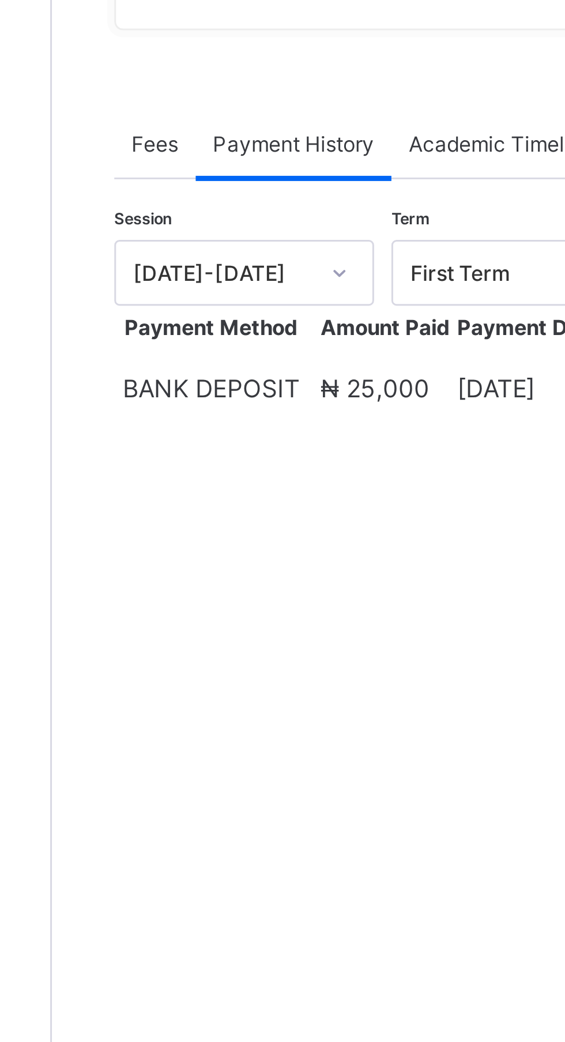
click at [172, 347] on span "Fees" at bounding box center [173, 342] width 16 height 9
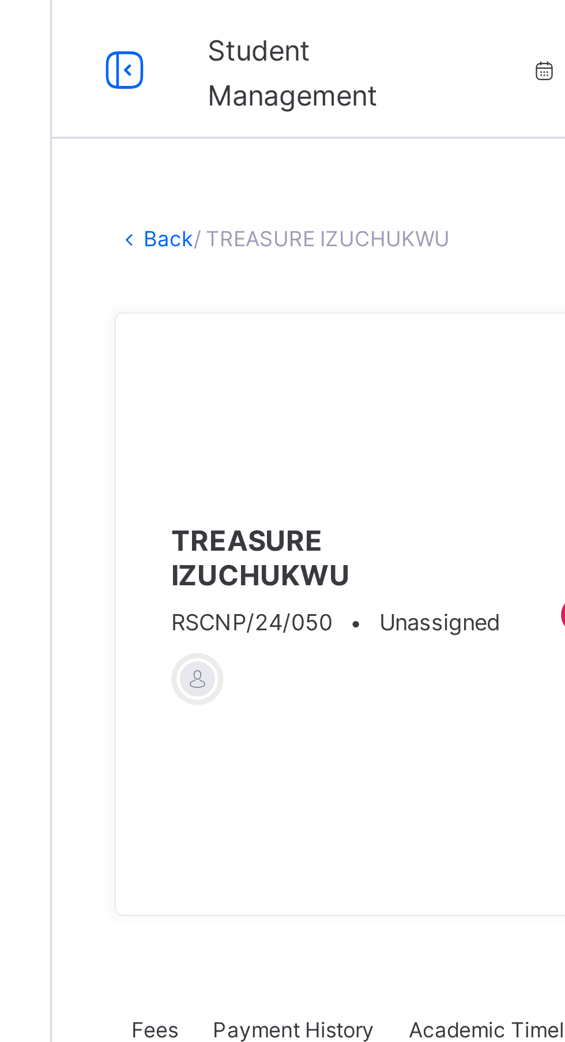
click at [186, 80] on link "Back" at bounding box center [177, 79] width 17 height 9
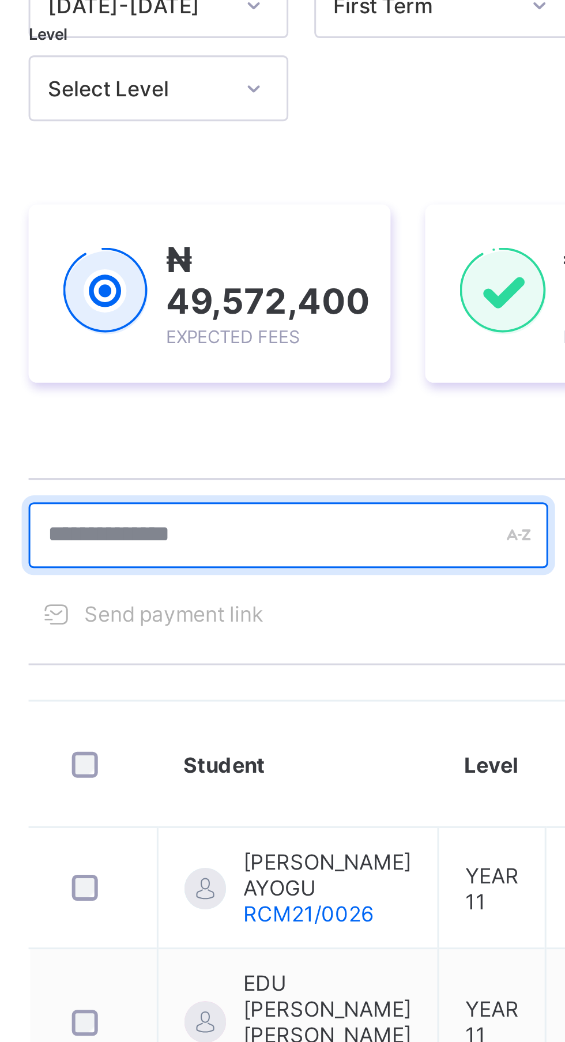
click at [264, 310] on input "text" at bounding box center [245, 312] width 173 height 22
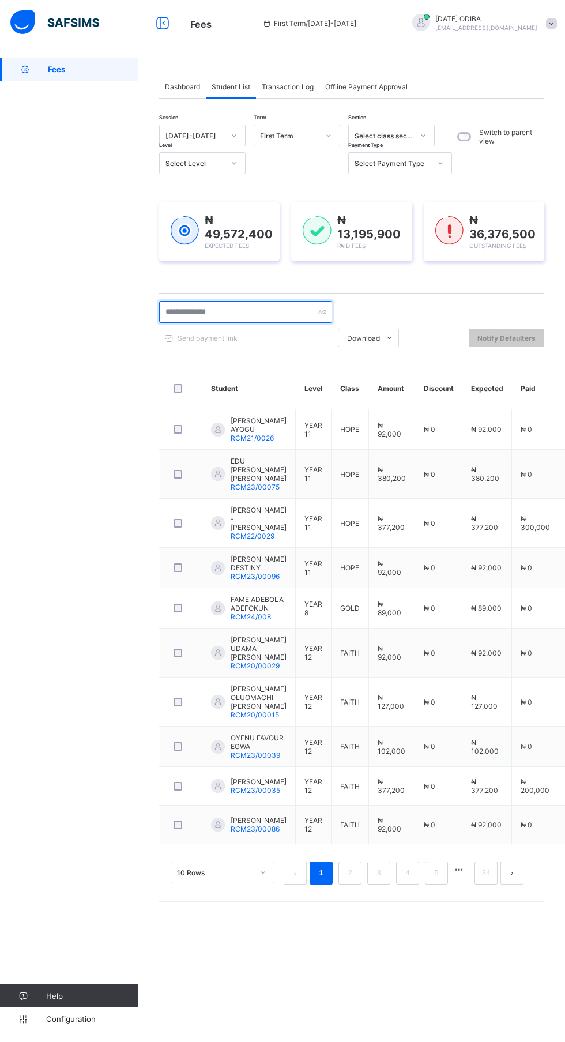
click at [248, 309] on input "text" at bounding box center [245, 312] width 173 height 22
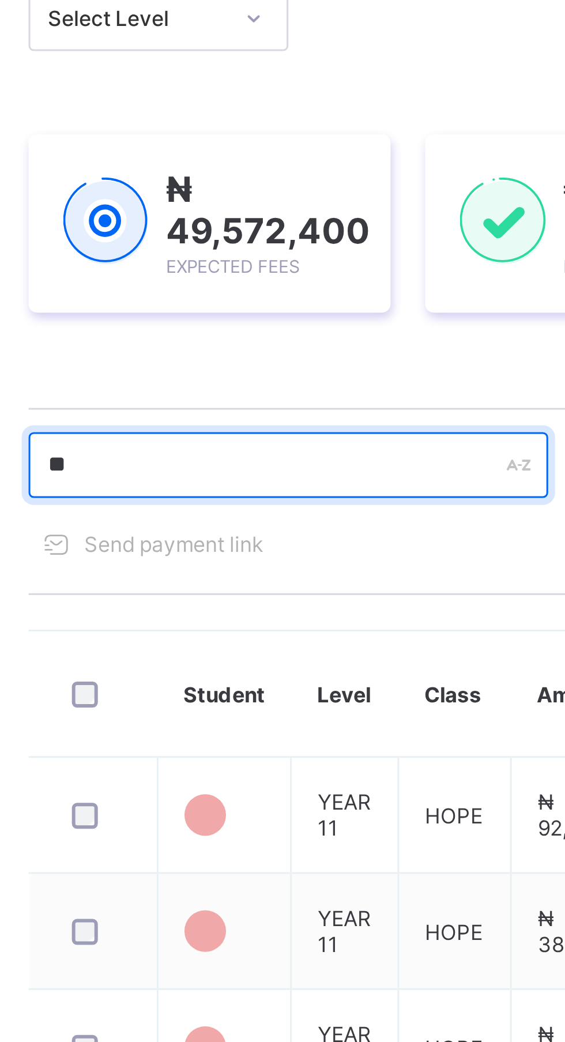
type input "***"
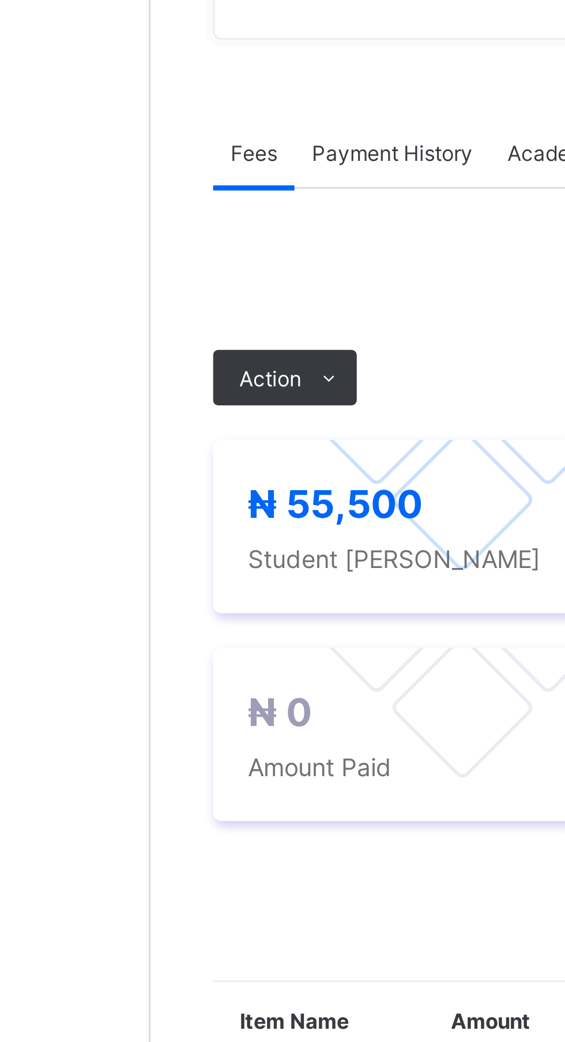
click at [182, 422] on span "Action" at bounding box center [178, 417] width 21 height 9
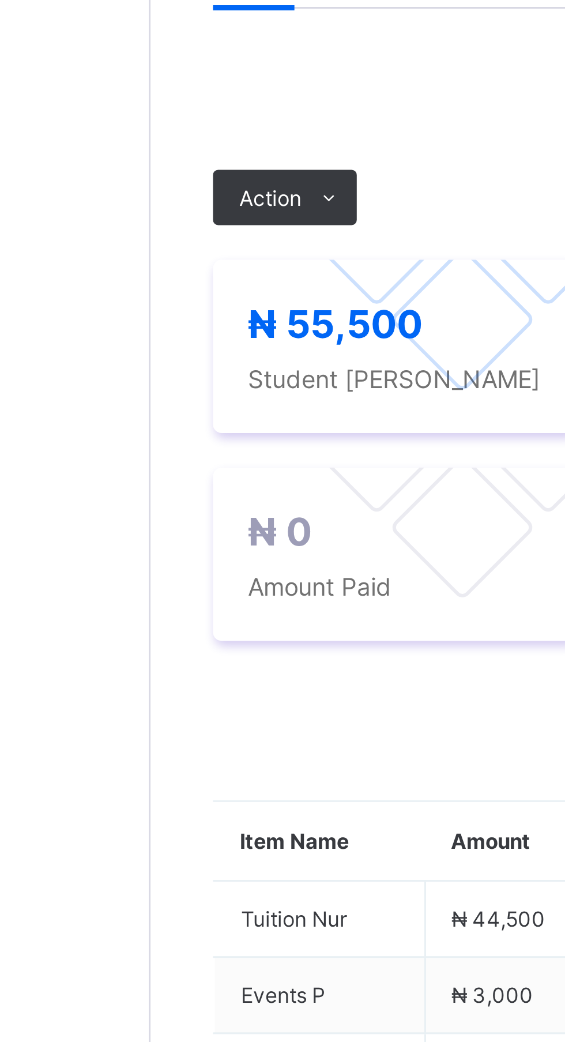
click at [187, 422] on span "Action" at bounding box center [178, 417] width 21 height 9
click at [0, 0] on li "Receive Payment" at bounding box center [0, 0] width 0 height 0
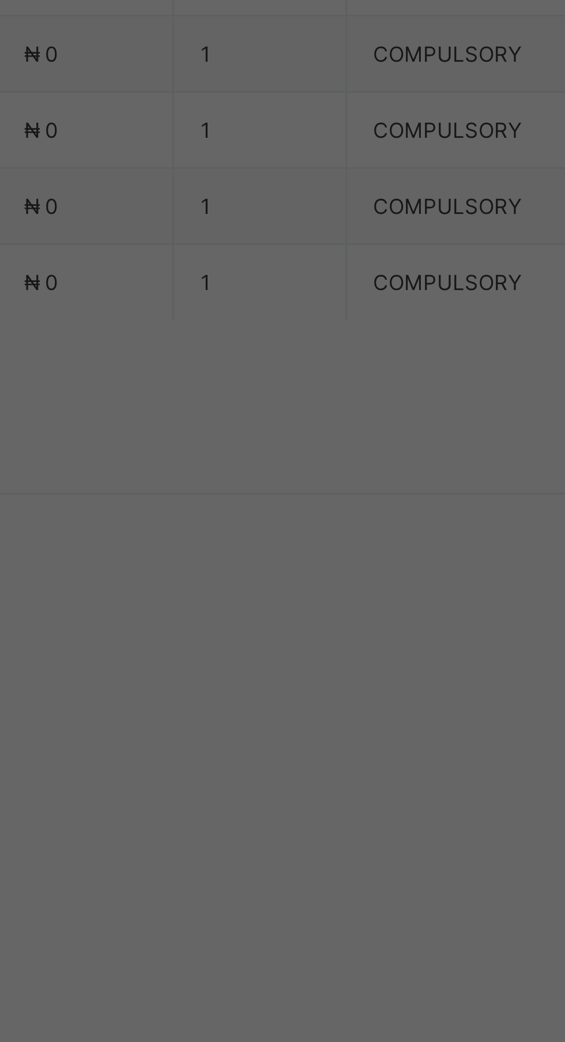
scroll to position [409, 0]
click at [255, 573] on div "Polaris Bank - Royal College (Nur-Pry)" at bounding box center [236, 541] width 40 height 61
click at [303, 558] on input "text" at bounding box center [282, 546] width 41 height 24
type input "*****"
click at [288, 605] on input "date" at bounding box center [251, 593] width 73 height 24
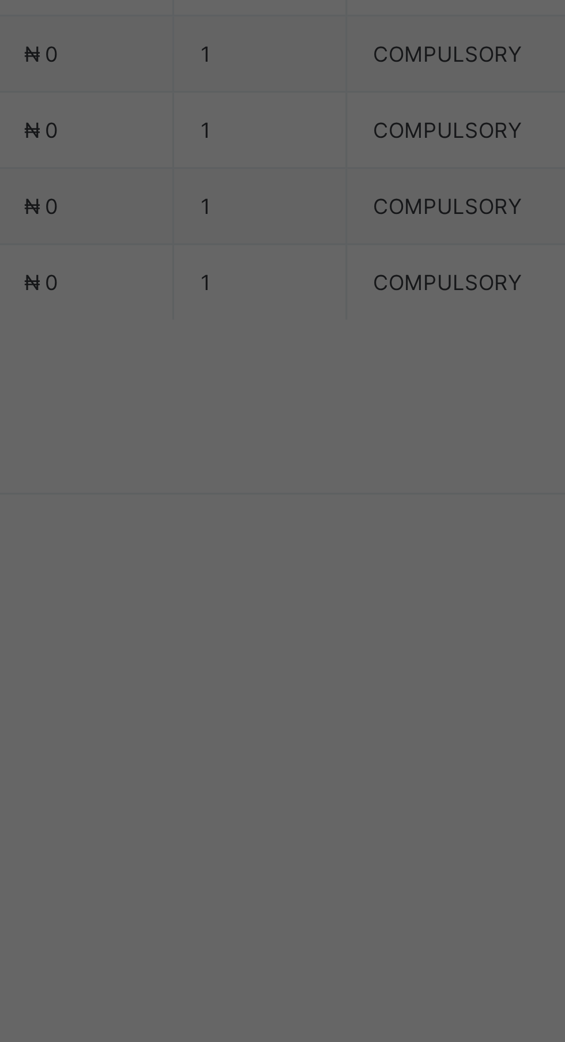
type input "**********"
click at [319, 611] on input "currency" at bounding box center [306, 599] width 25 height 24
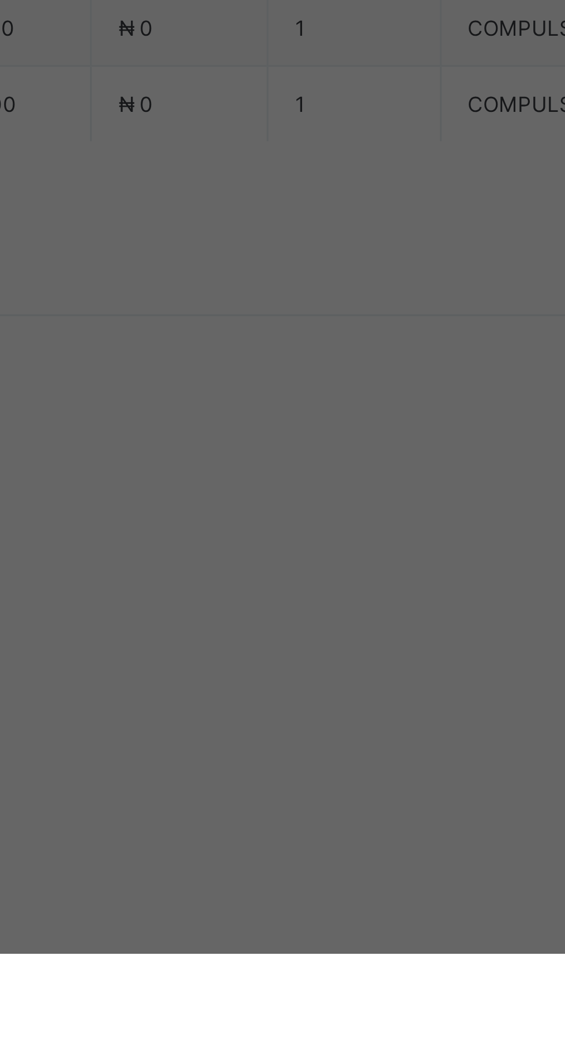
type input "********"
click at [350, 656] on div "Save" at bounding box center [315, 646] width 69 height 18
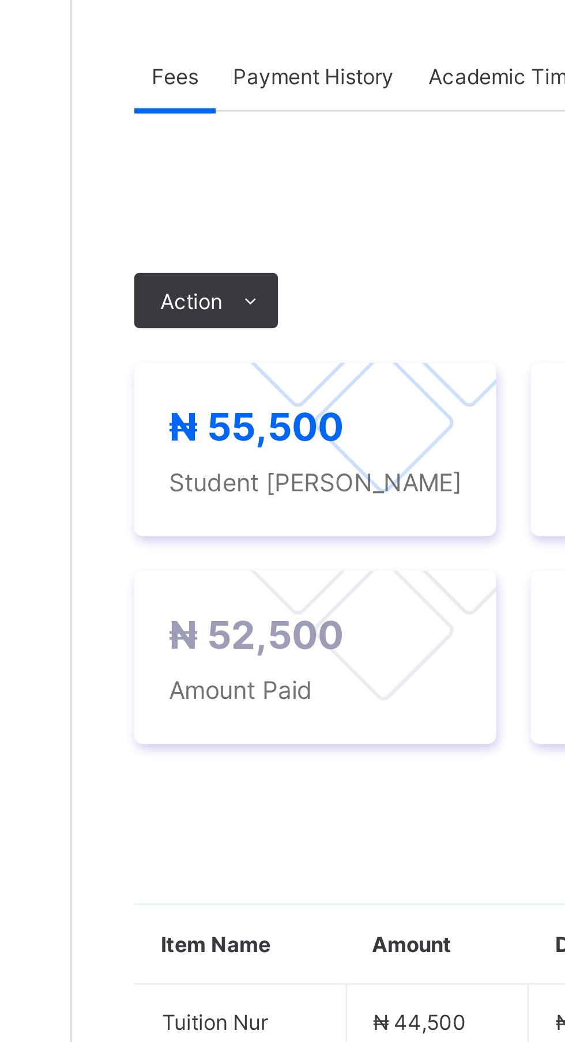
click at [230, 347] on span "Payment History" at bounding box center [219, 342] width 54 height 9
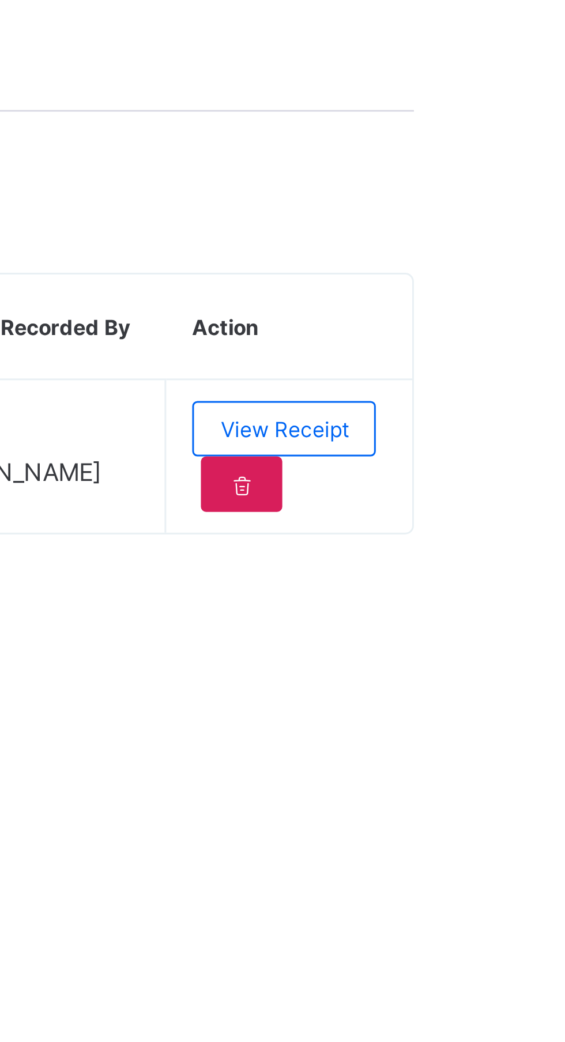
click at [503, 465] on span "View Receipt" at bounding box center [501, 460] width 43 height 9
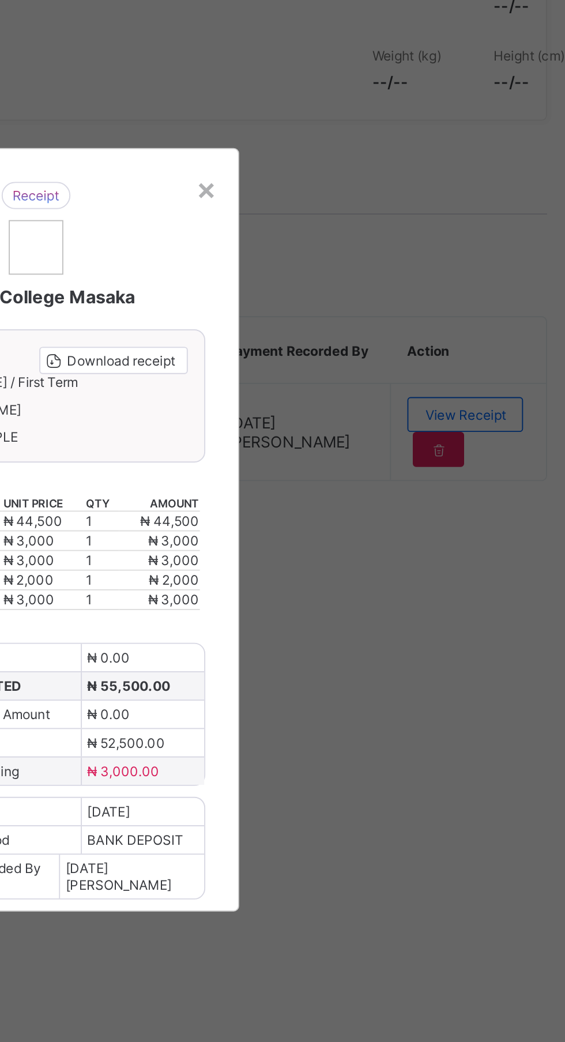
click at [348, 436] on span "Download receipt" at bounding box center [319, 431] width 57 height 9
click at [370, 351] on div "×" at bounding box center [364, 341] width 11 height 20
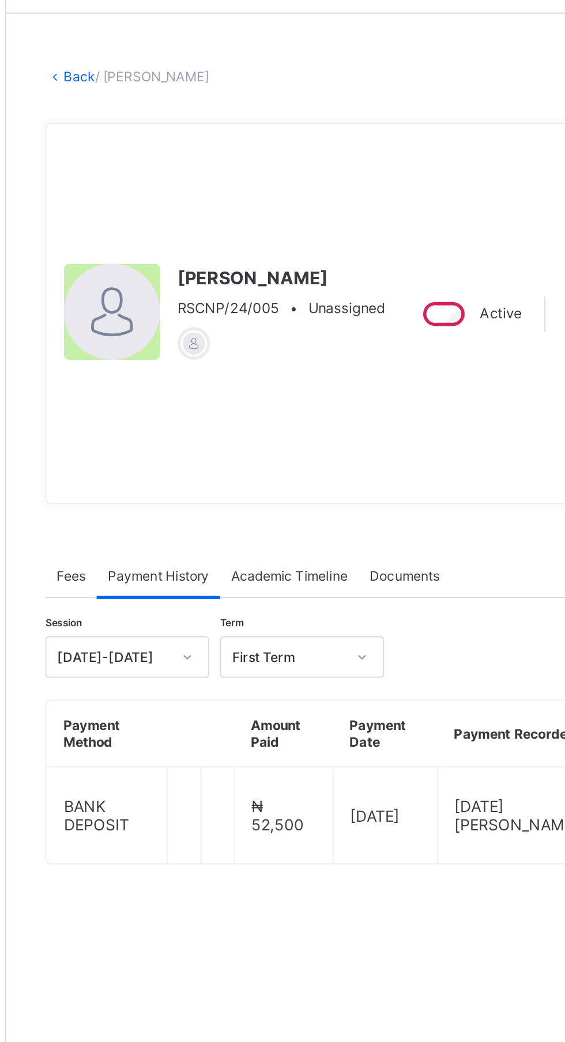
click at [176, 347] on span "Fees" at bounding box center [173, 342] width 16 height 9
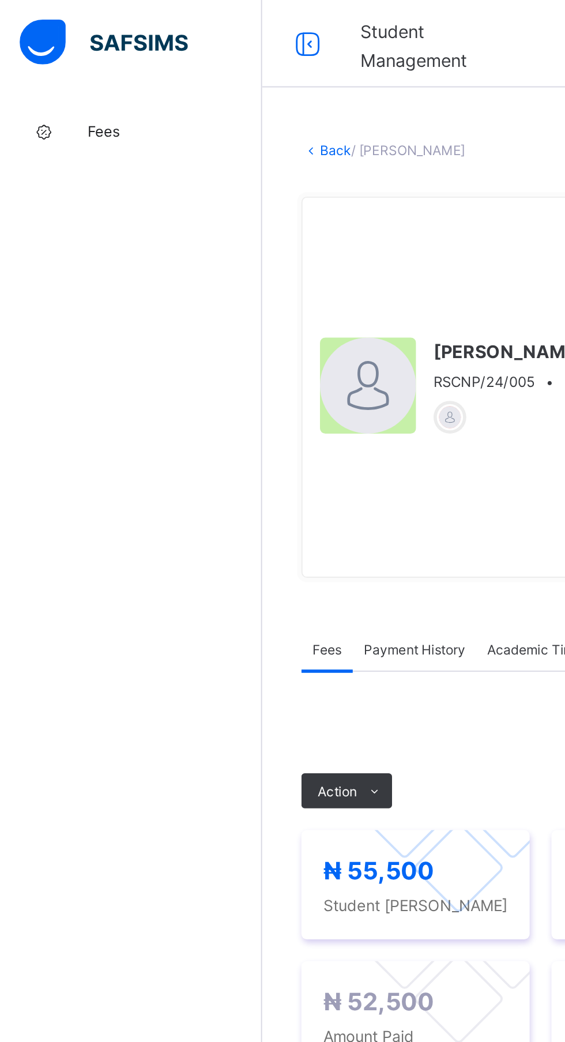
click at [98, 59] on link "Fees" at bounding box center [69, 69] width 138 height 23
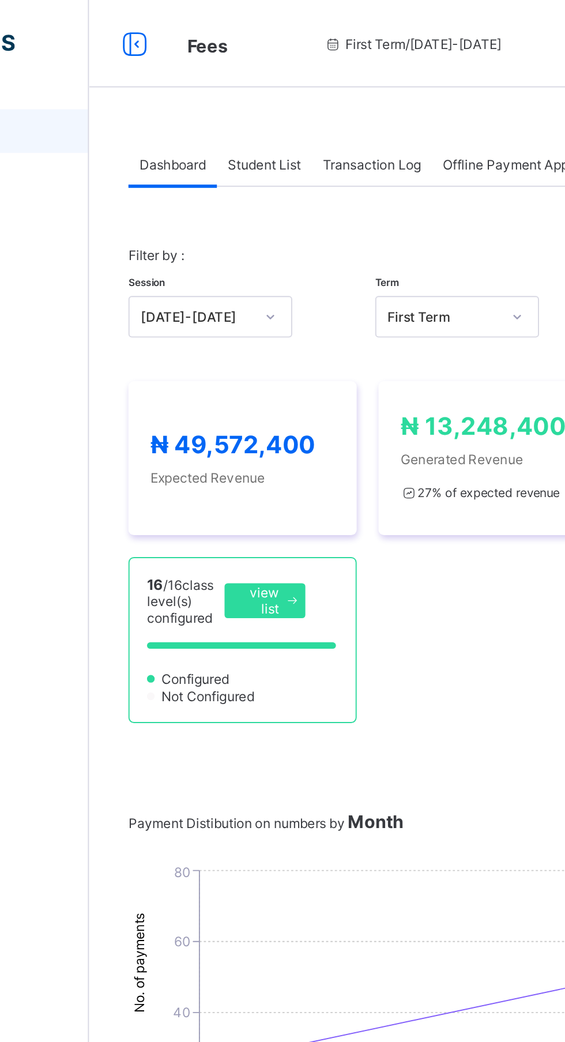
click at [249, 80] on div "Student List" at bounding box center [231, 86] width 50 height 23
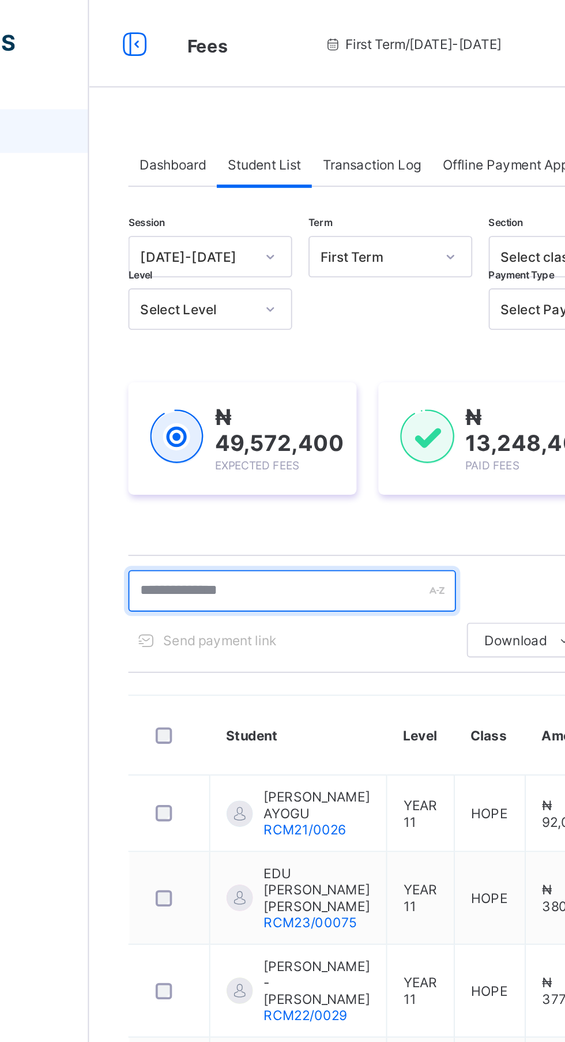
click at [234, 308] on input "text" at bounding box center [245, 312] width 173 height 22
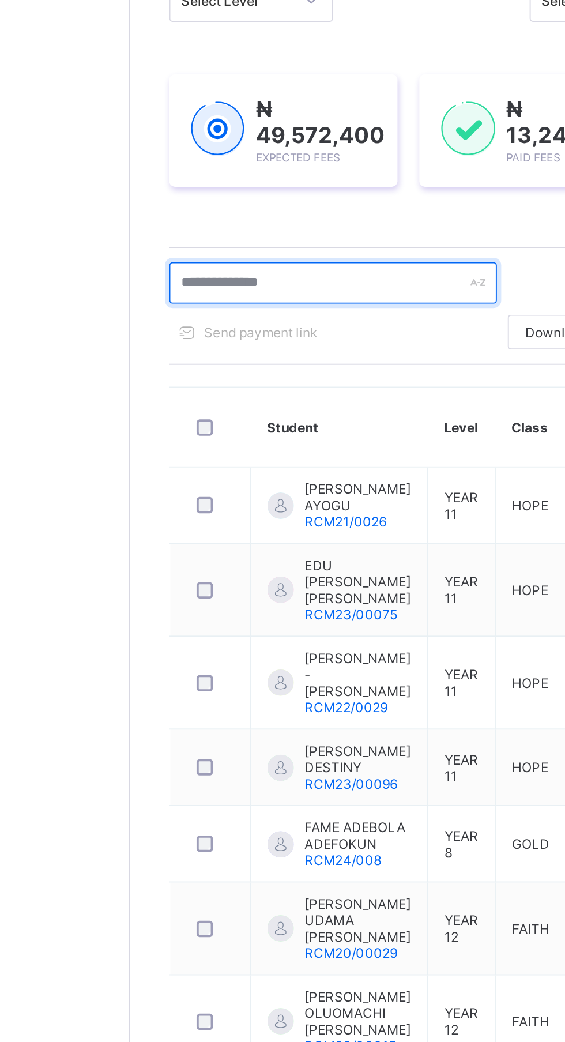
click at [286, 308] on input "text" at bounding box center [245, 312] width 173 height 22
click at [221, 313] on input "text" at bounding box center [245, 312] width 173 height 22
type input "*"
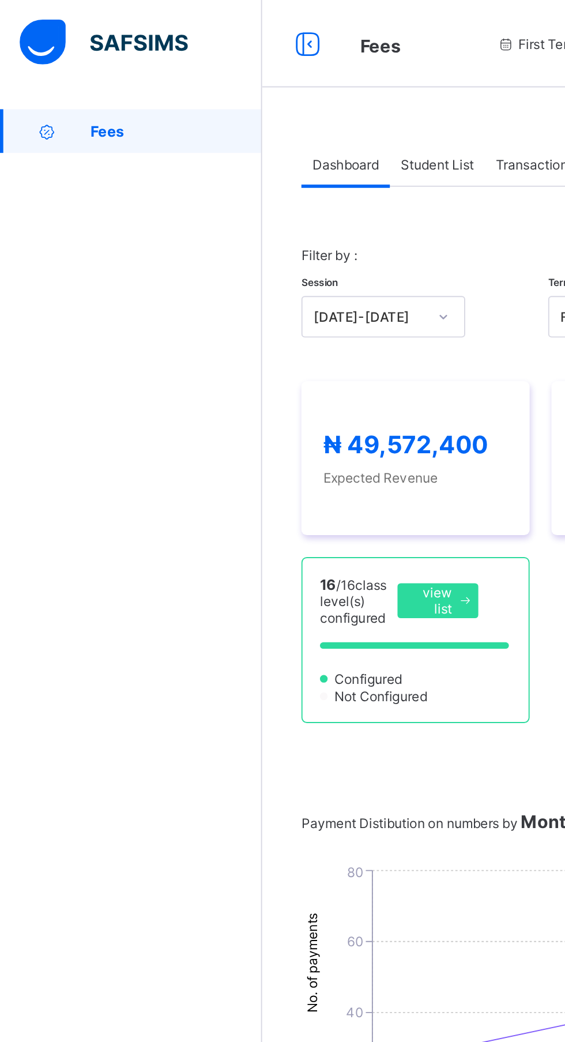
click at [103, 77] on link "Fees" at bounding box center [69, 69] width 138 height 23
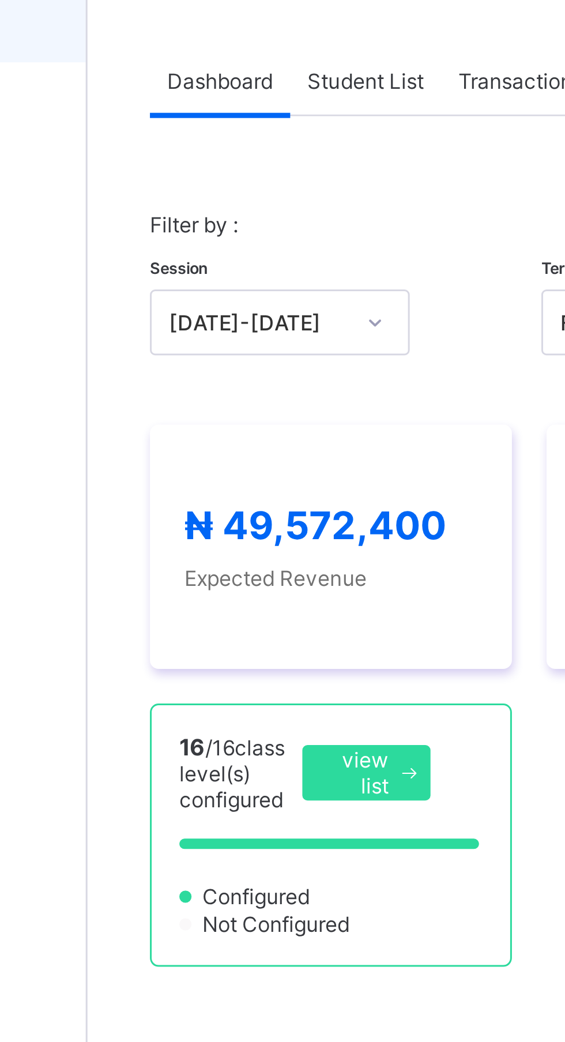
click at [263, 132] on div "Filter by : Session [DATE]-[DATE] Term First Term" at bounding box center [351, 154] width 385 height 71
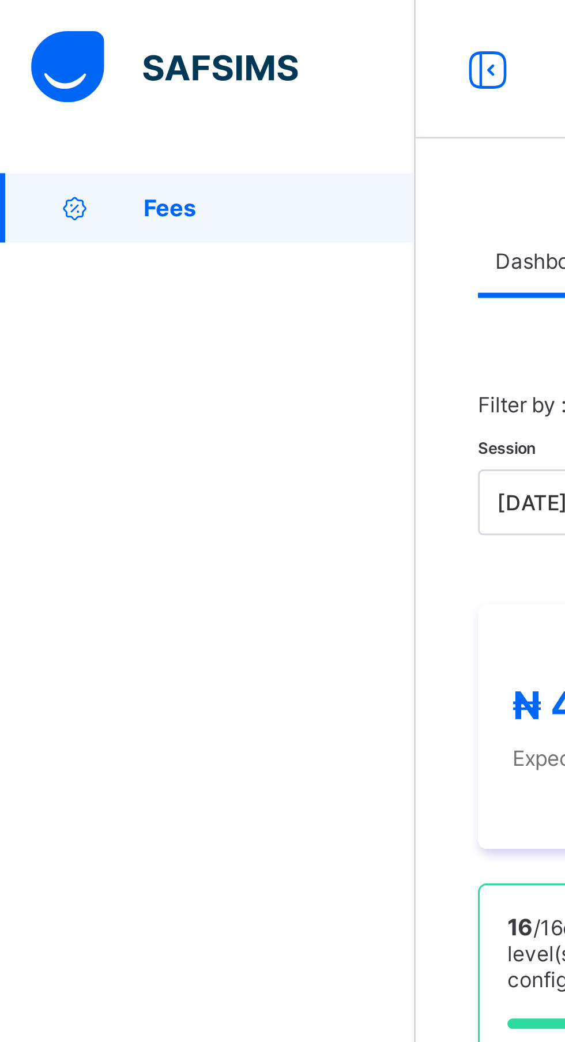
click at [112, 67] on span "Fees" at bounding box center [93, 69] width 91 height 9
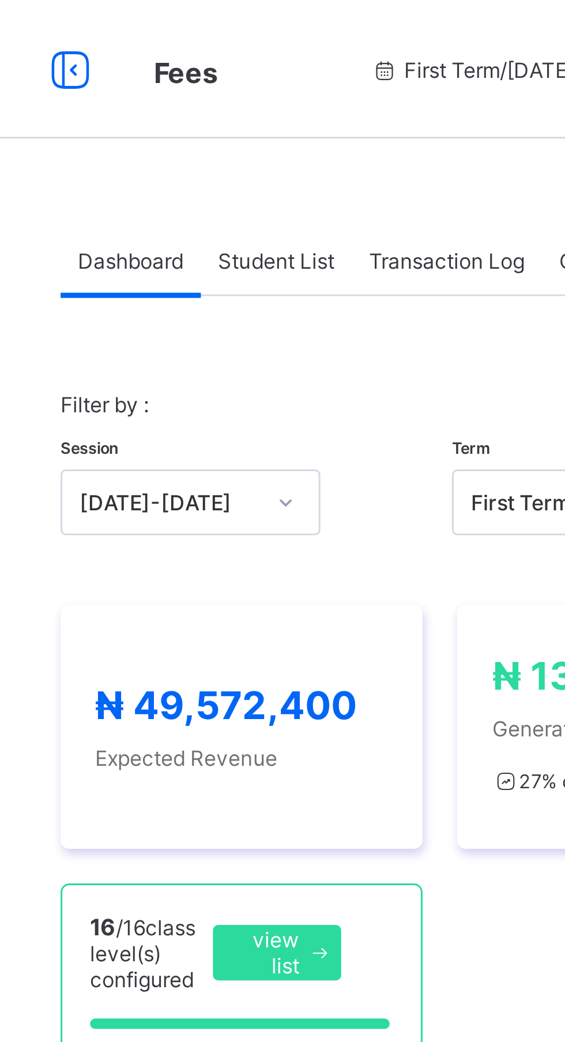
click at [240, 87] on span "Student List" at bounding box center [231, 86] width 39 height 9
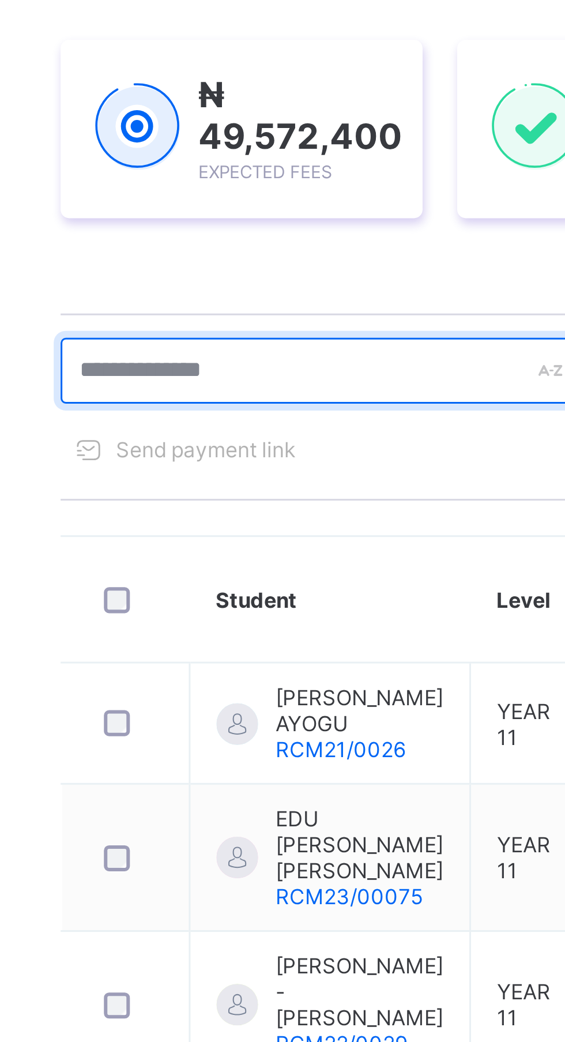
click at [250, 308] on input "text" at bounding box center [245, 312] width 173 height 22
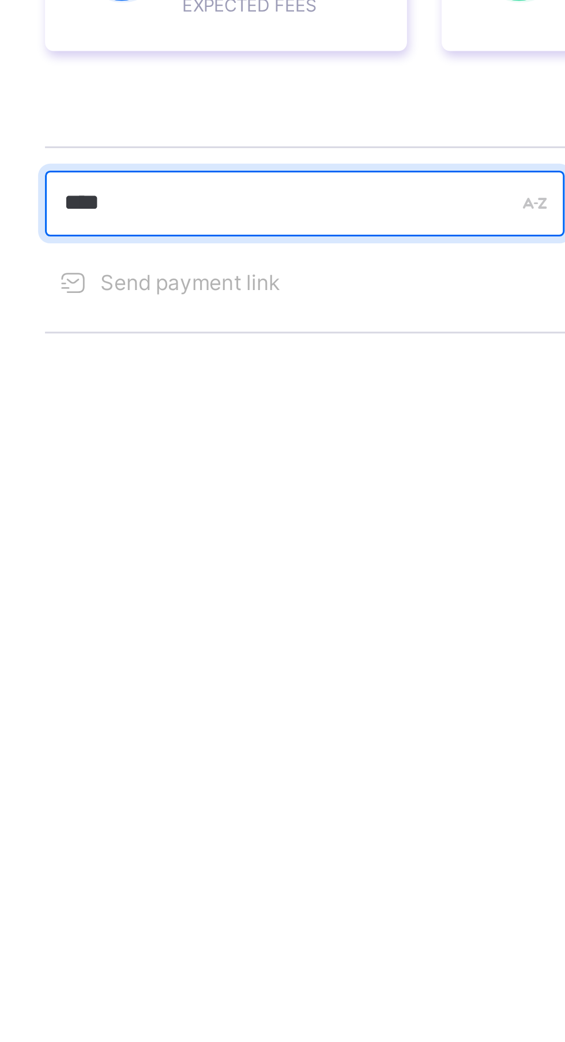
type input "*****"
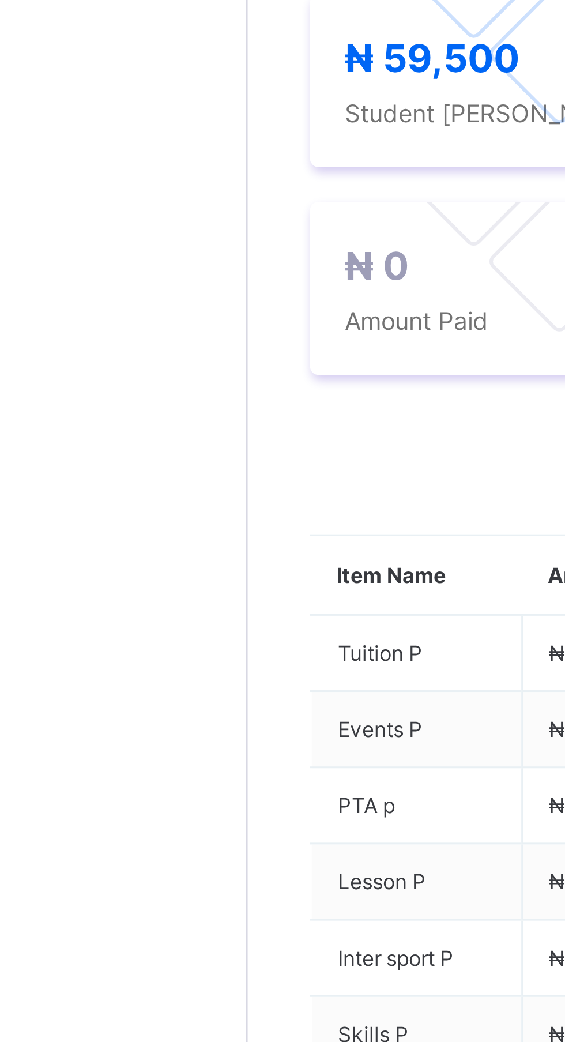
click at [186, 439] on span "Action" at bounding box center [178, 435] width 21 height 9
click at [0, 0] on li "Receive Payment" at bounding box center [0, 0] width 0 height 0
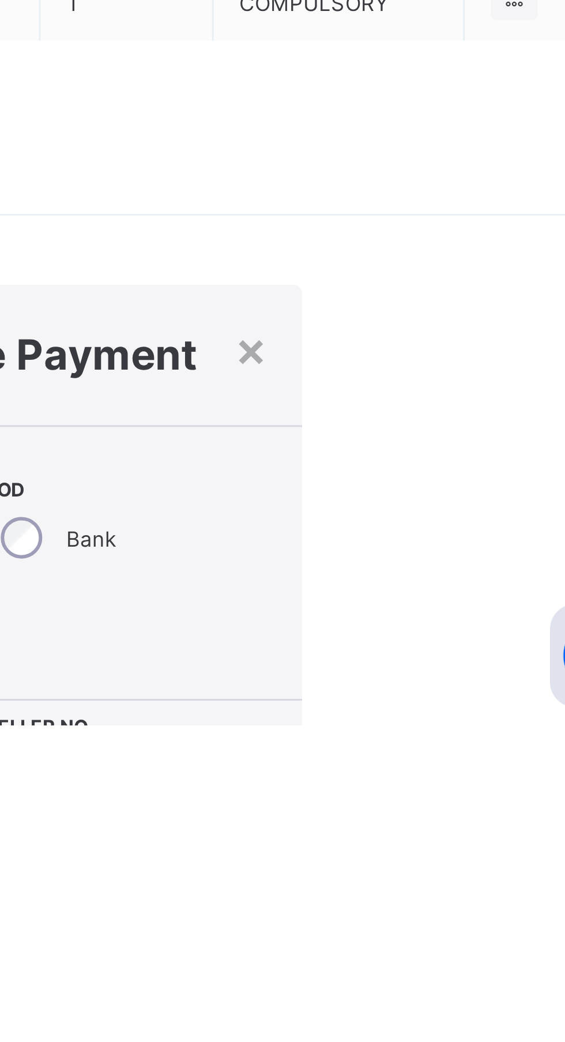
scroll to position [227, 0]
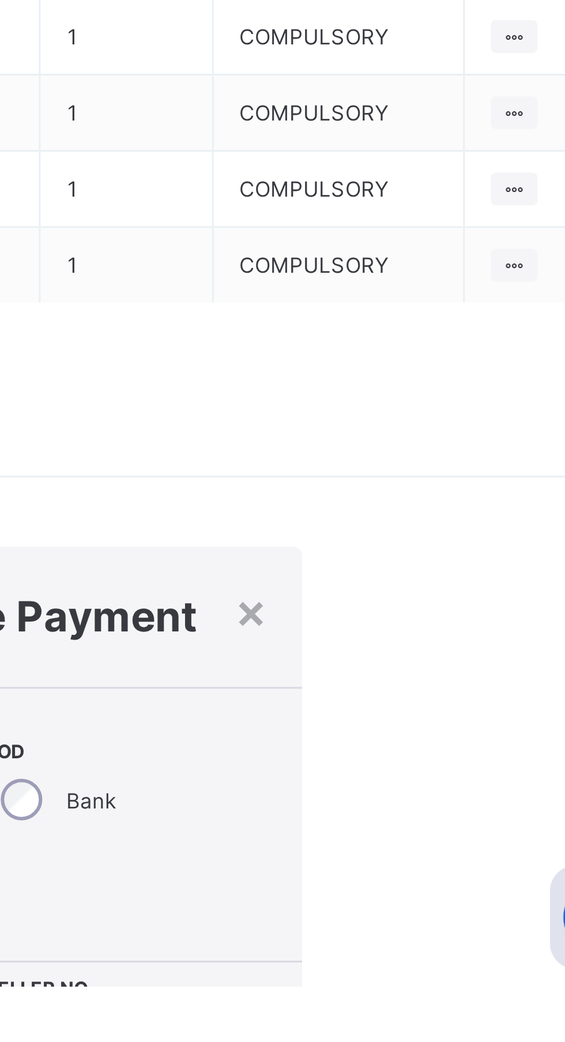
type input "*****"
type input "**********"
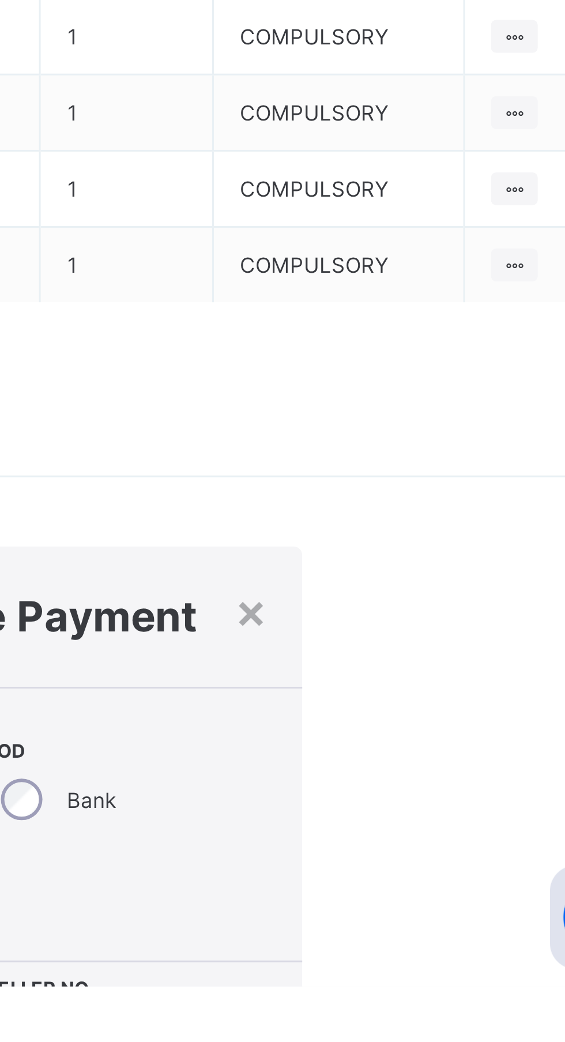
type input "********"
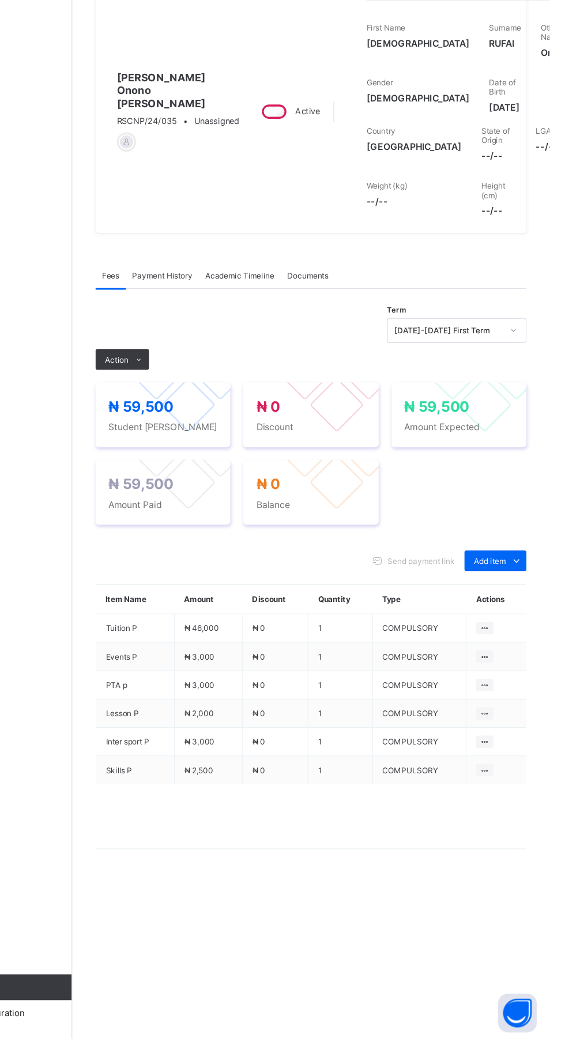
click at [236, 364] on span "Payment History" at bounding box center [219, 360] width 54 height 9
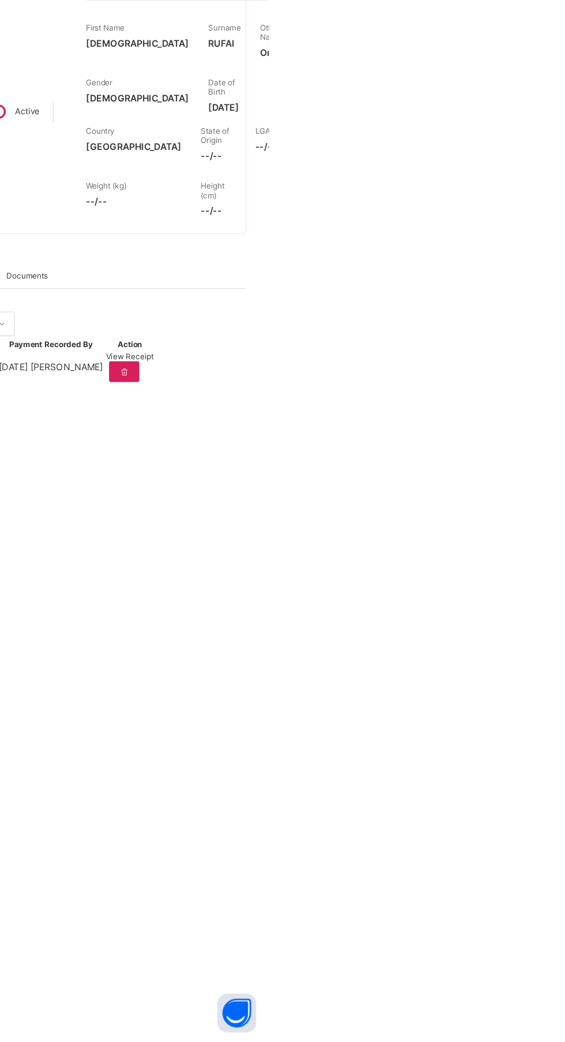
click at [462, 436] on span "View Receipt" at bounding box center [440, 432] width 43 height 9
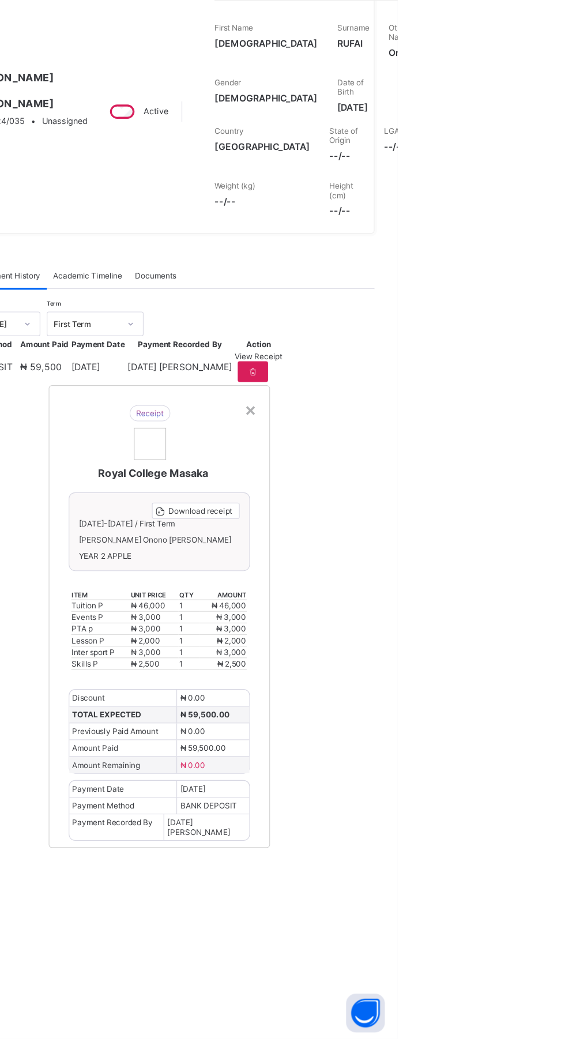
click at [417, 574] on span "Download receipt" at bounding box center [388, 570] width 57 height 9
click at [439, 489] on div "×" at bounding box center [433, 479] width 11 height 20
